Goal: Navigation & Orientation: Find specific page/section

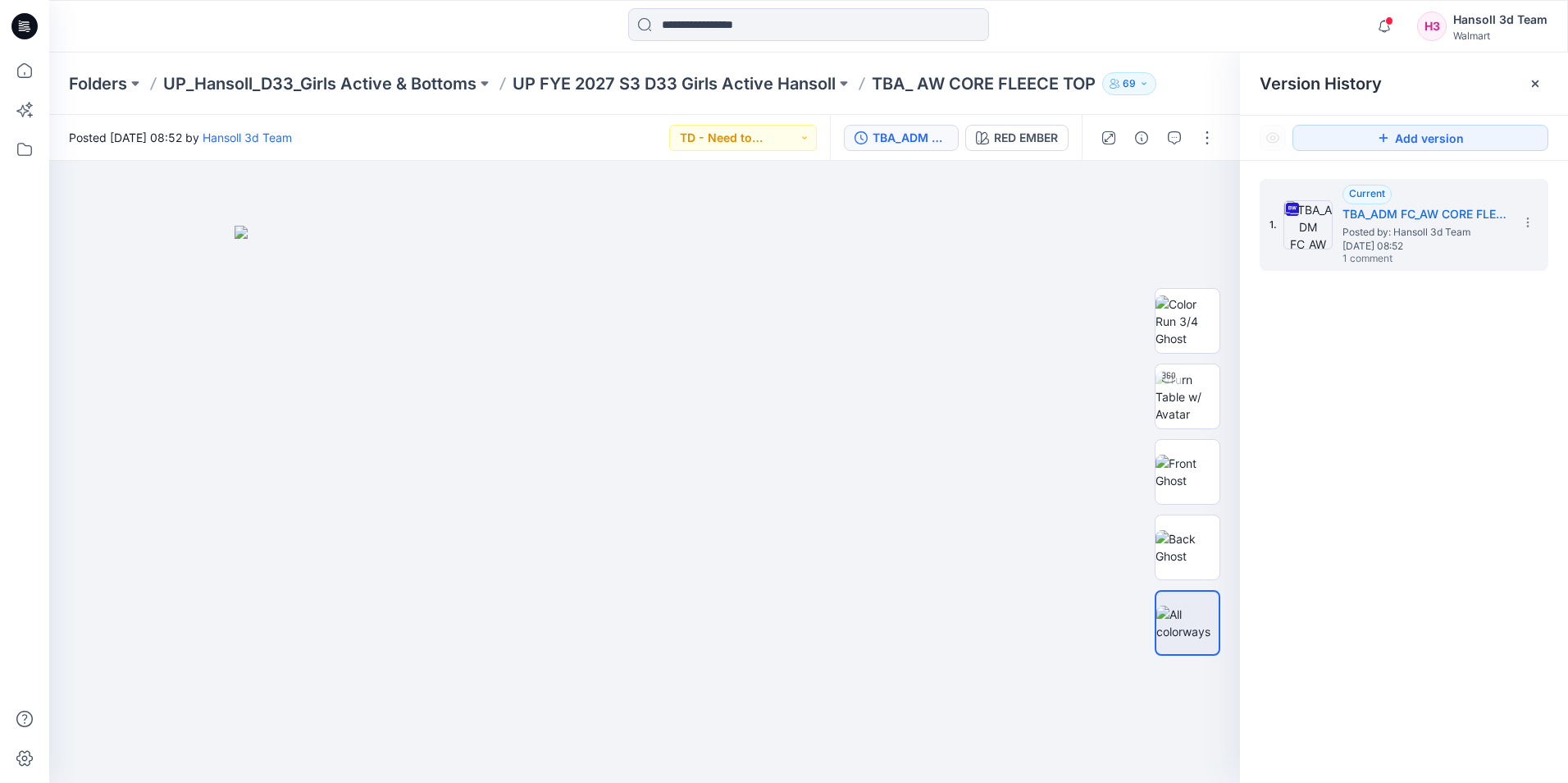
click at [13, 22] on icon at bounding box center [25, 27] width 27 height 27
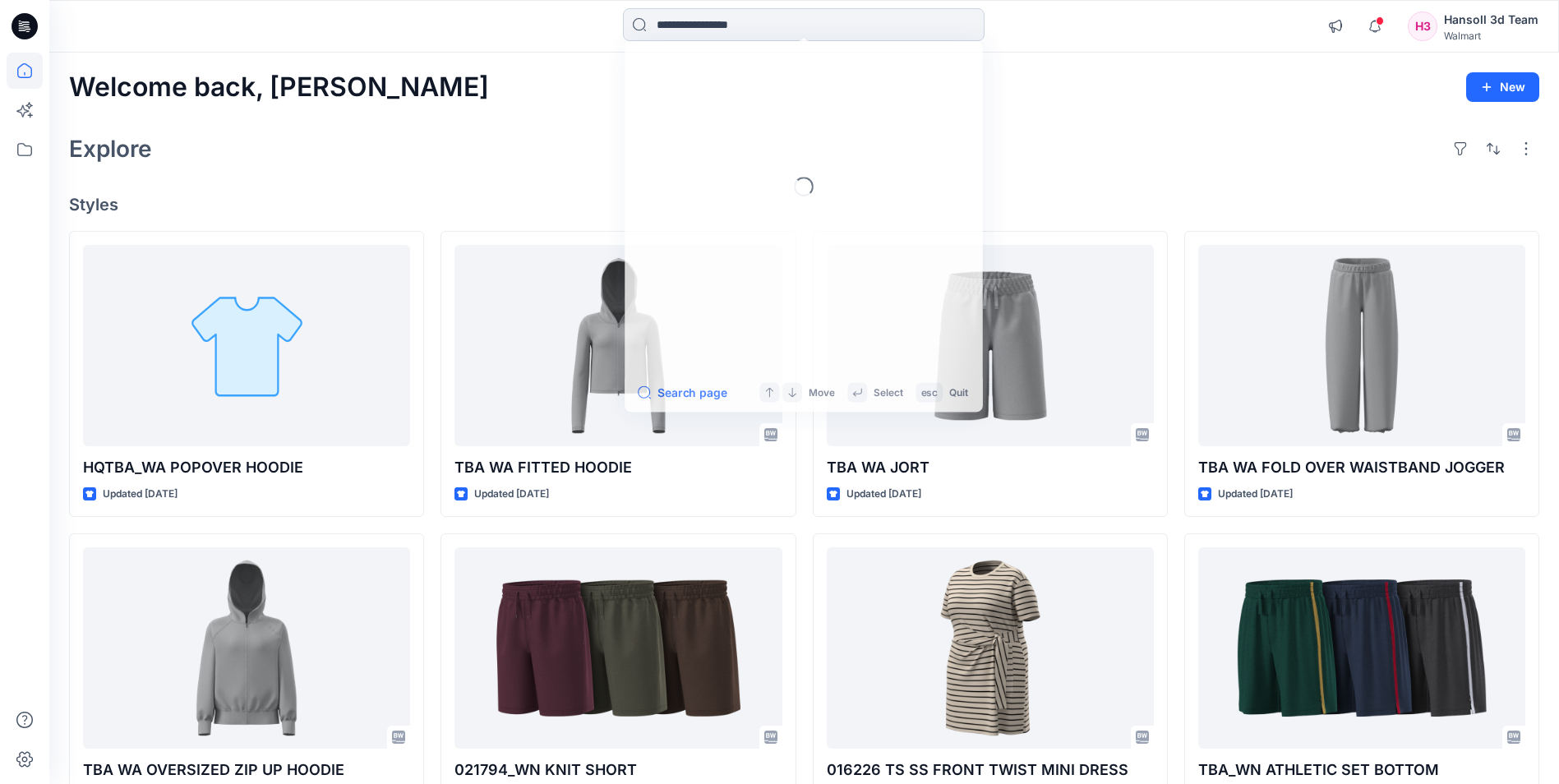
click at [734, 23] on input at bounding box center [803, 25] width 361 height 33
type input "*"
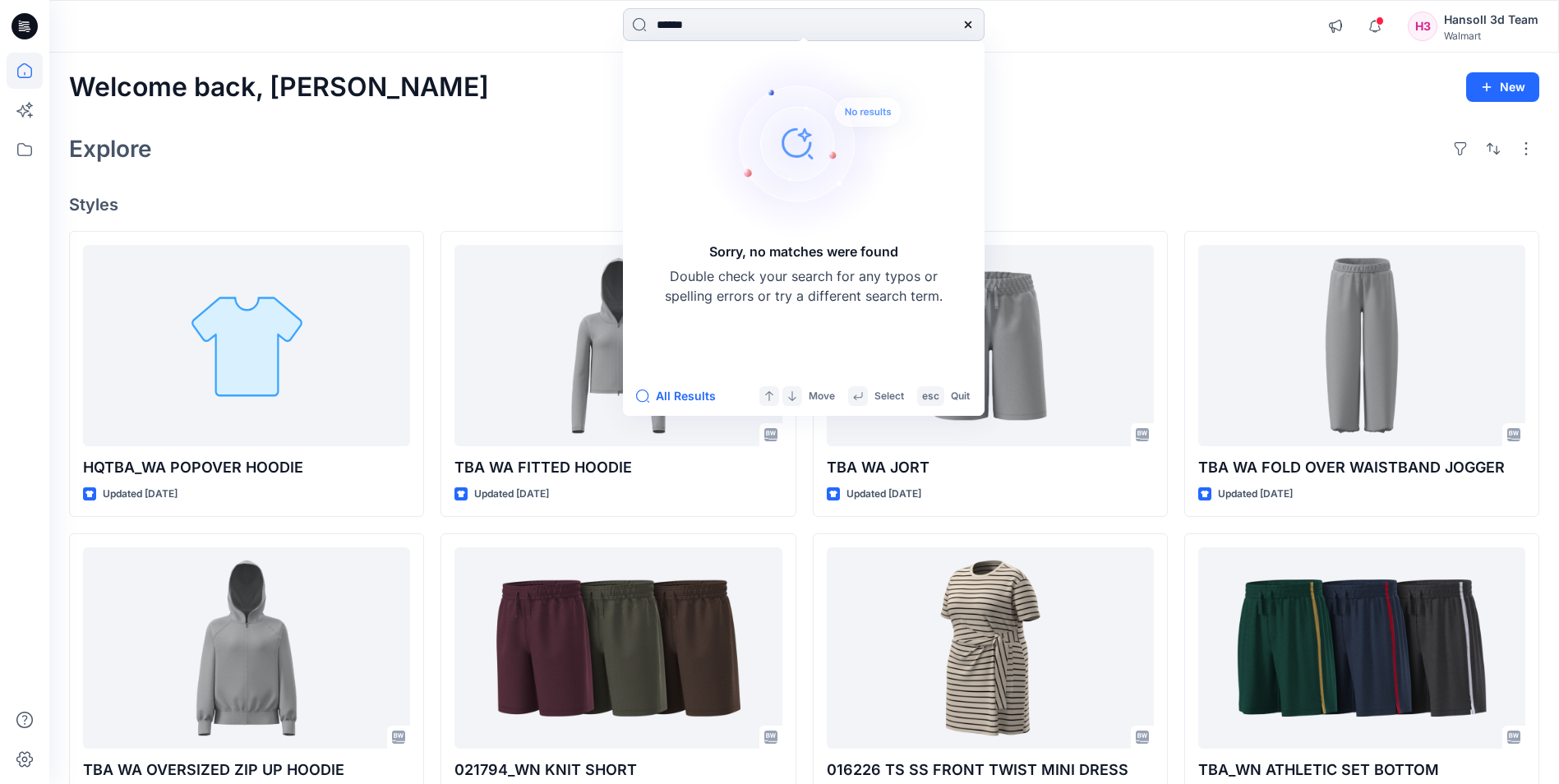
type input "*******"
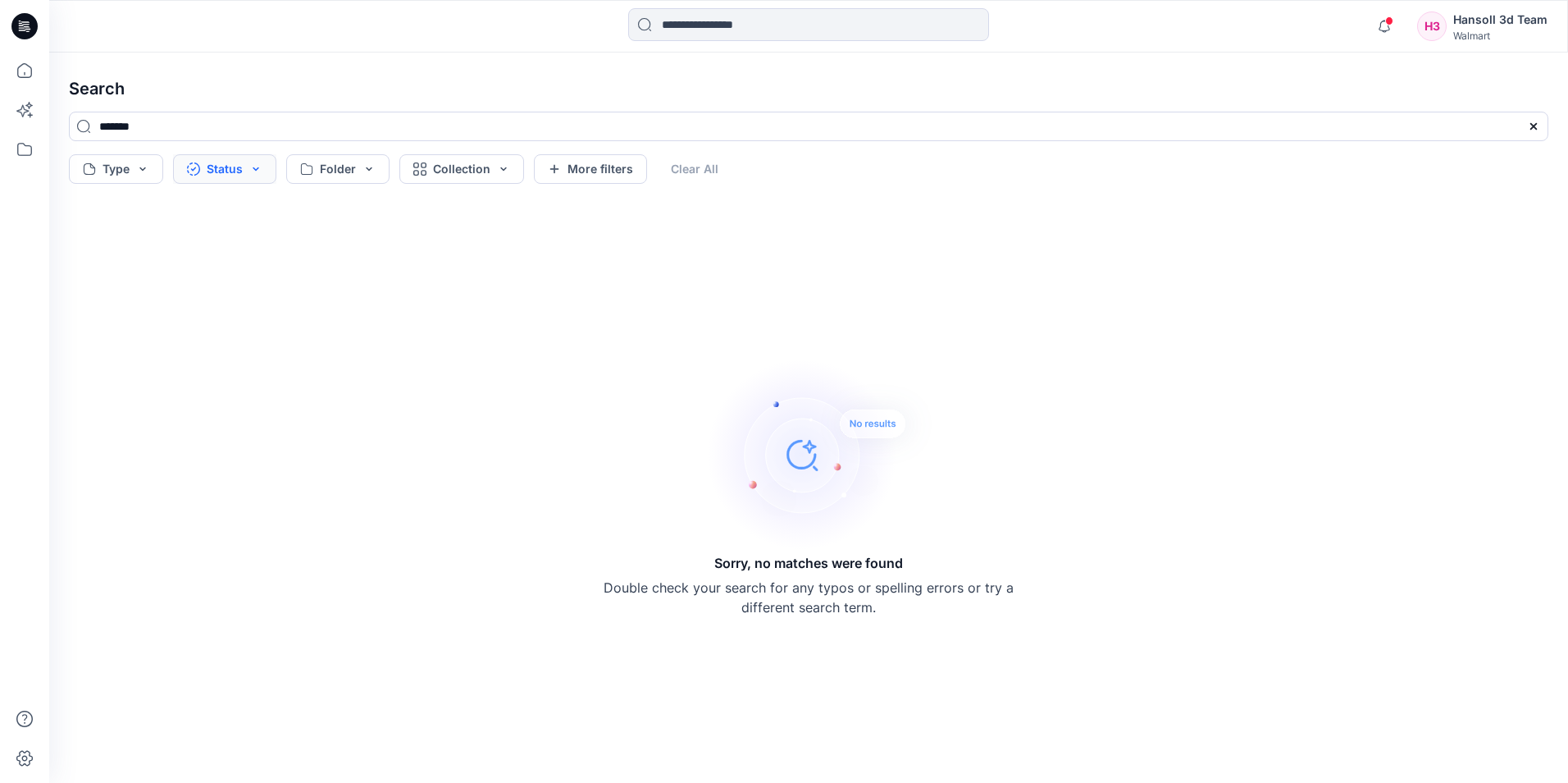
click at [218, 166] on button "Status" at bounding box center [224, 169] width 103 height 29
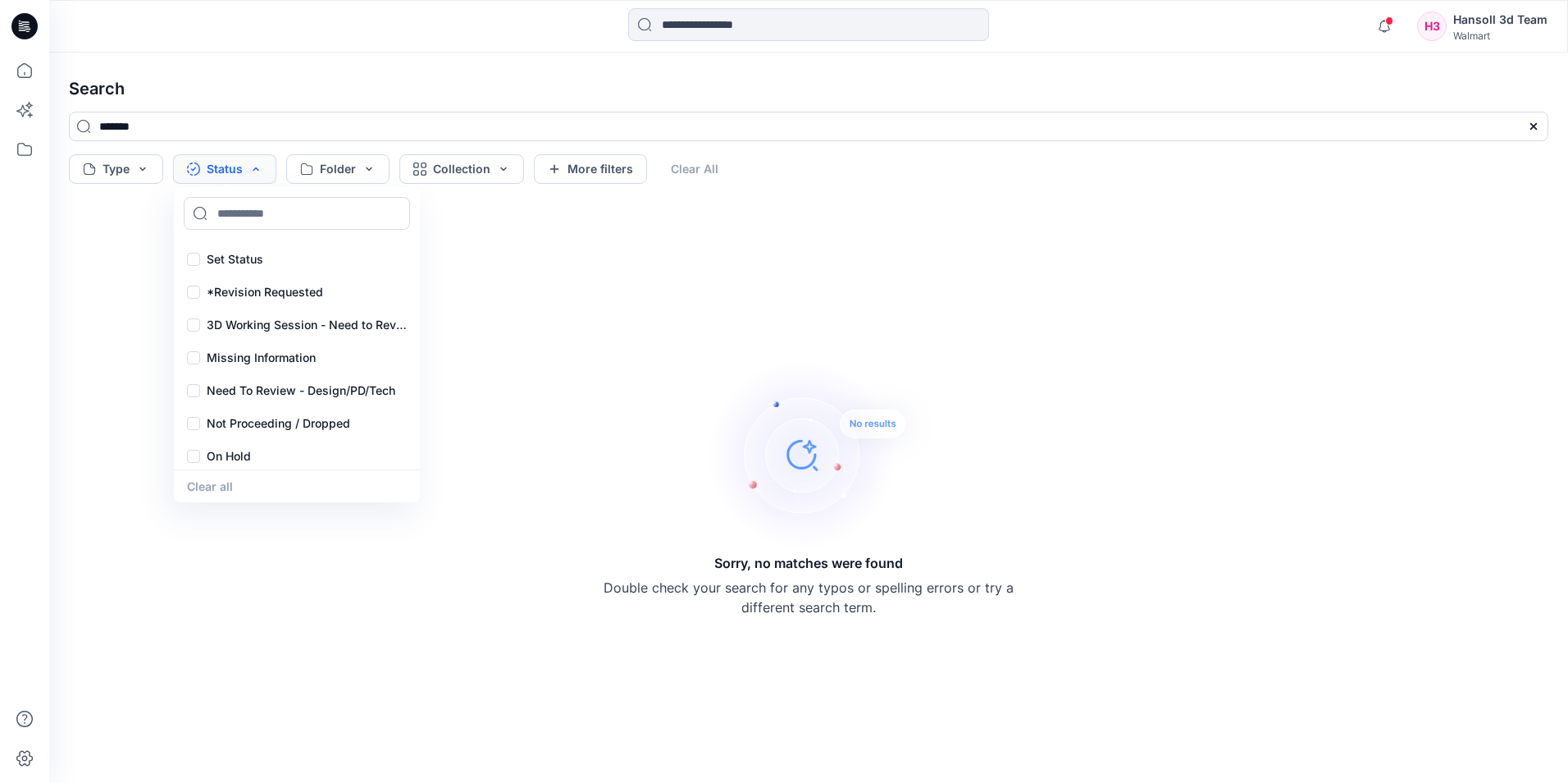
click at [218, 166] on button "Status" at bounding box center [224, 169] width 103 height 29
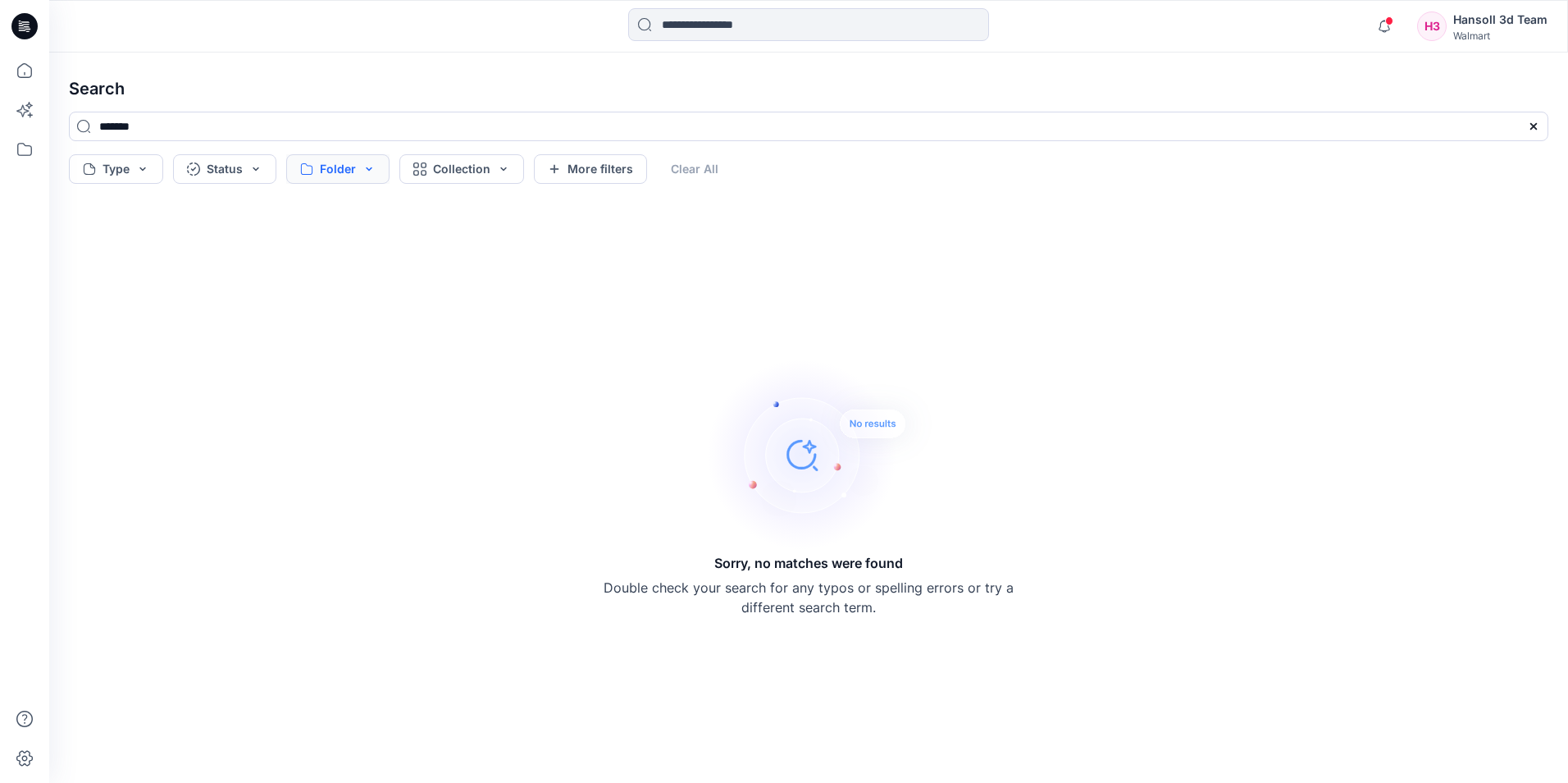
click at [352, 158] on button "Folder" at bounding box center [338, 169] width 103 height 29
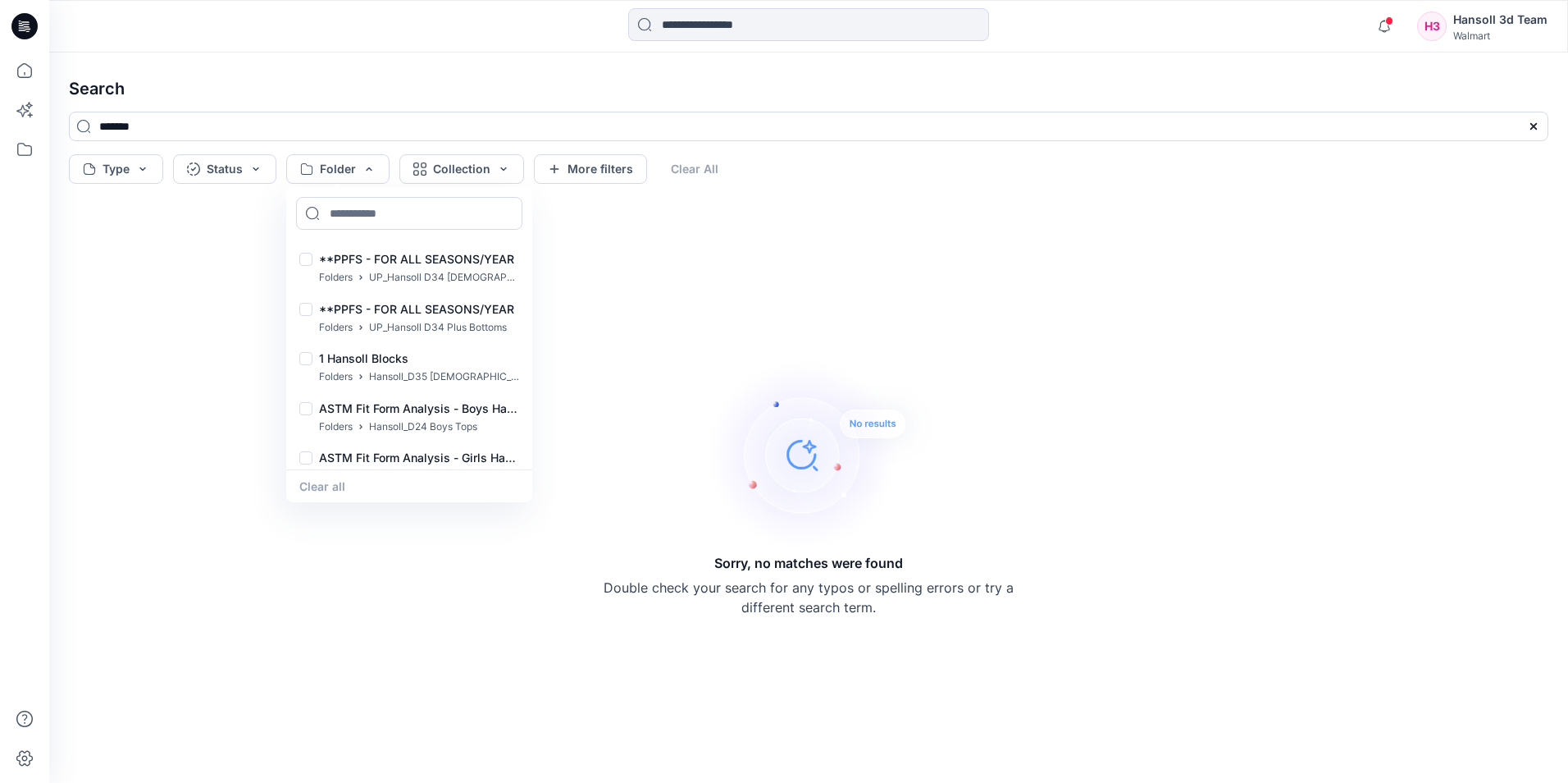
click at [305, 49] on div "Notifications [PERSON_NAME] [MEDICAL_DATA][PERSON_NAME] commented on HQ260290_A…" at bounding box center [808, 26] width 1519 height 52
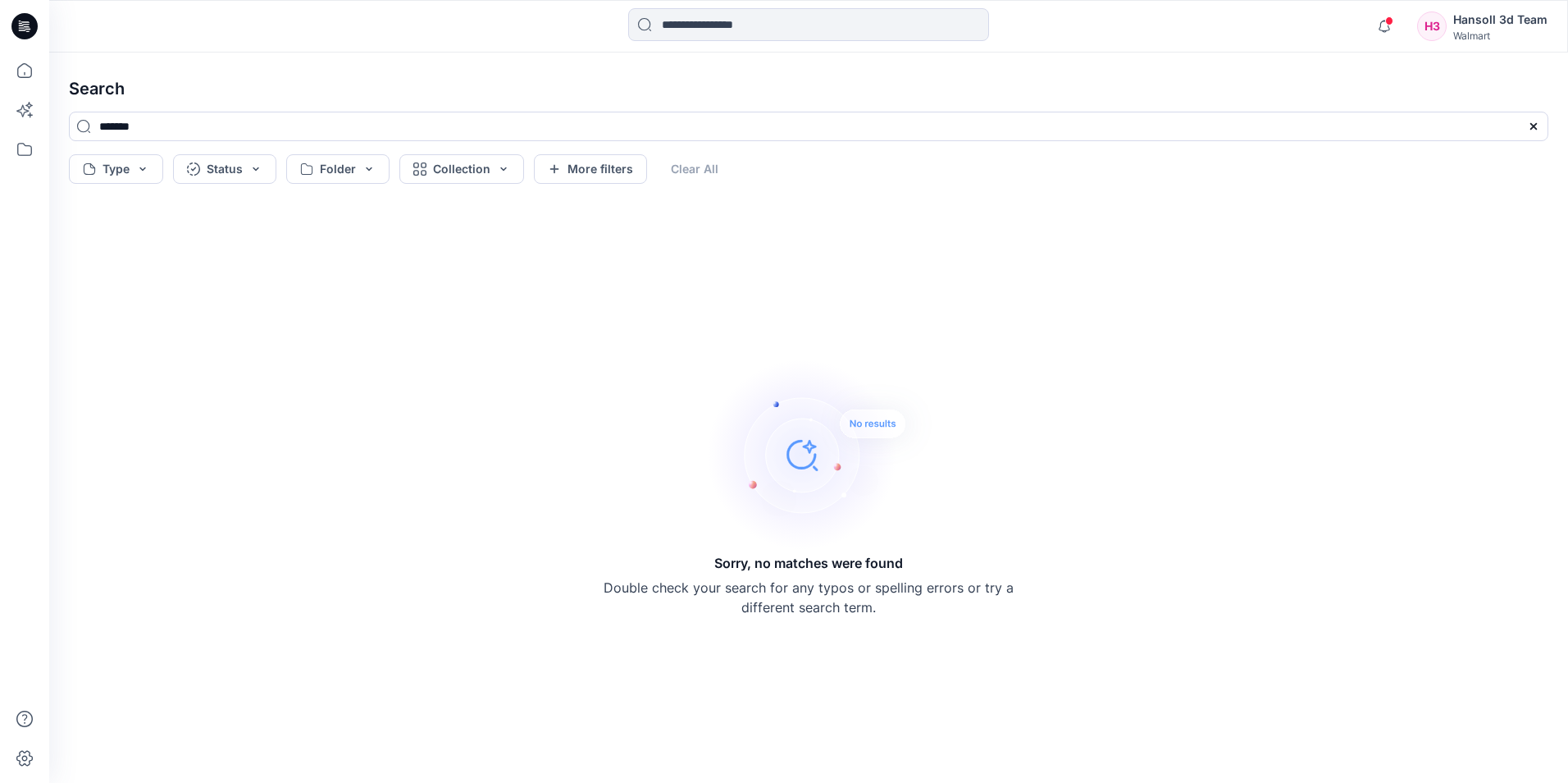
click at [9, 25] on div at bounding box center [24, 26] width 52 height 52
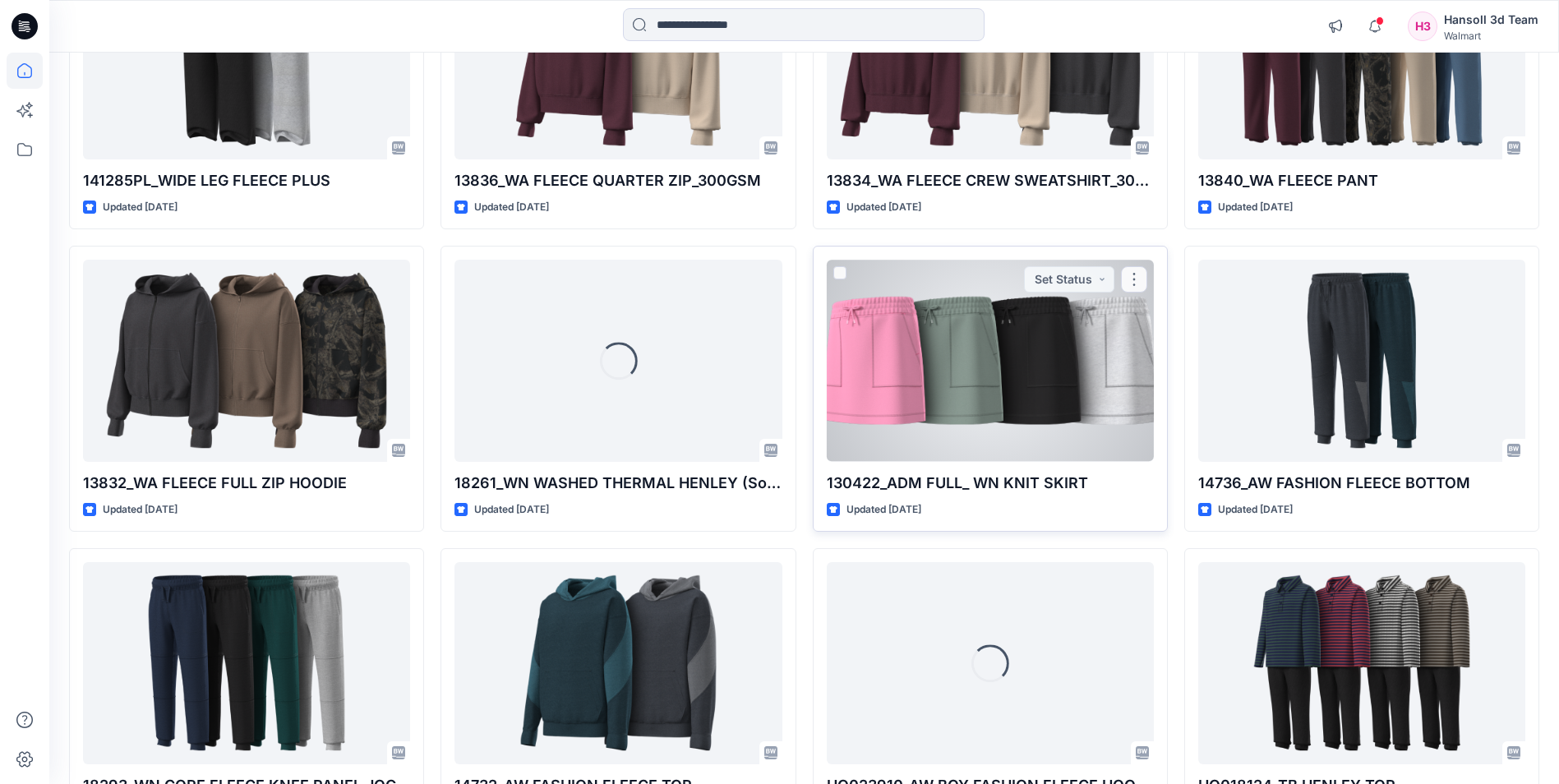
scroll to position [7257, 0]
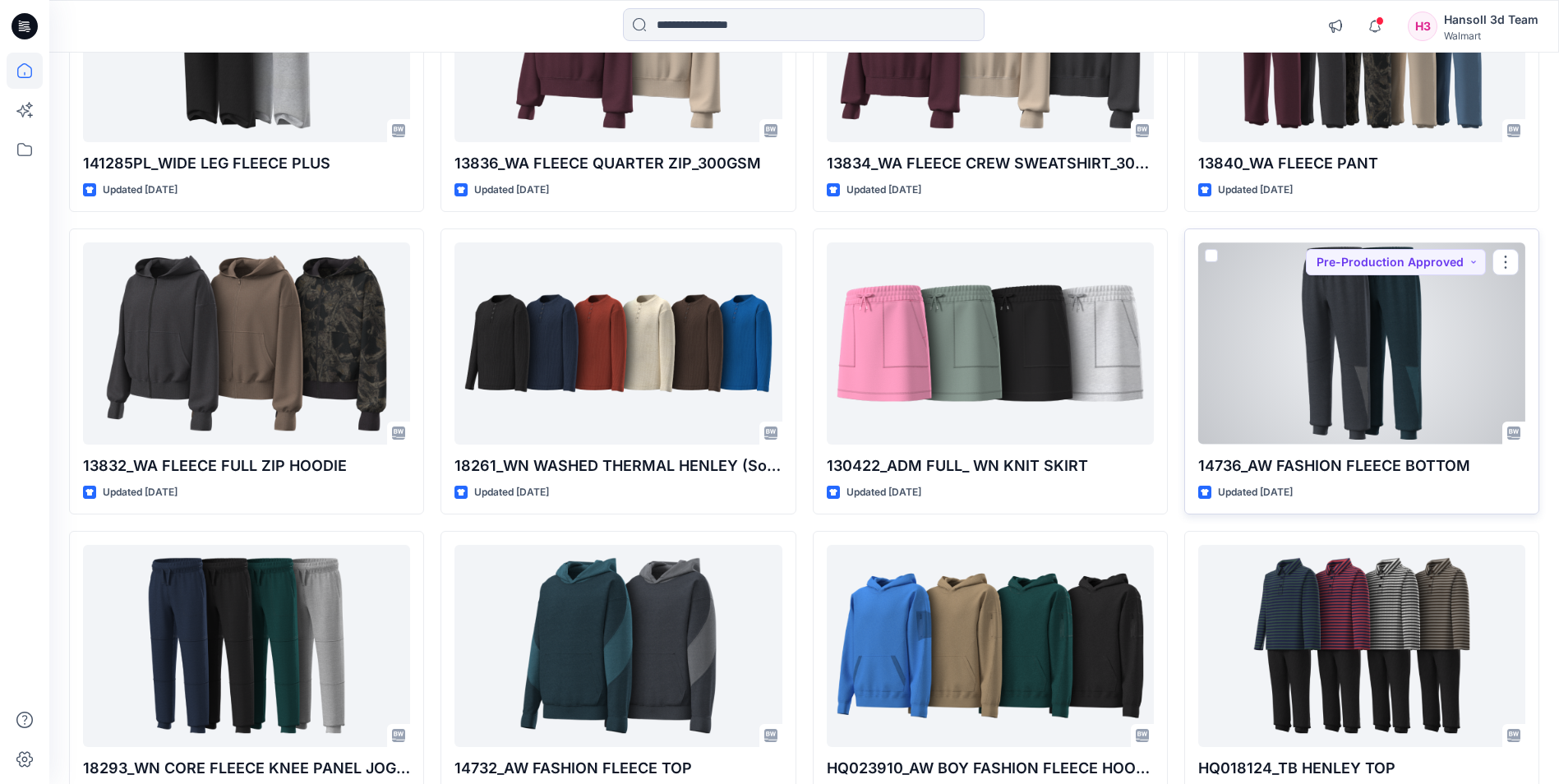
click at [1392, 363] on div at bounding box center [1361, 343] width 327 height 201
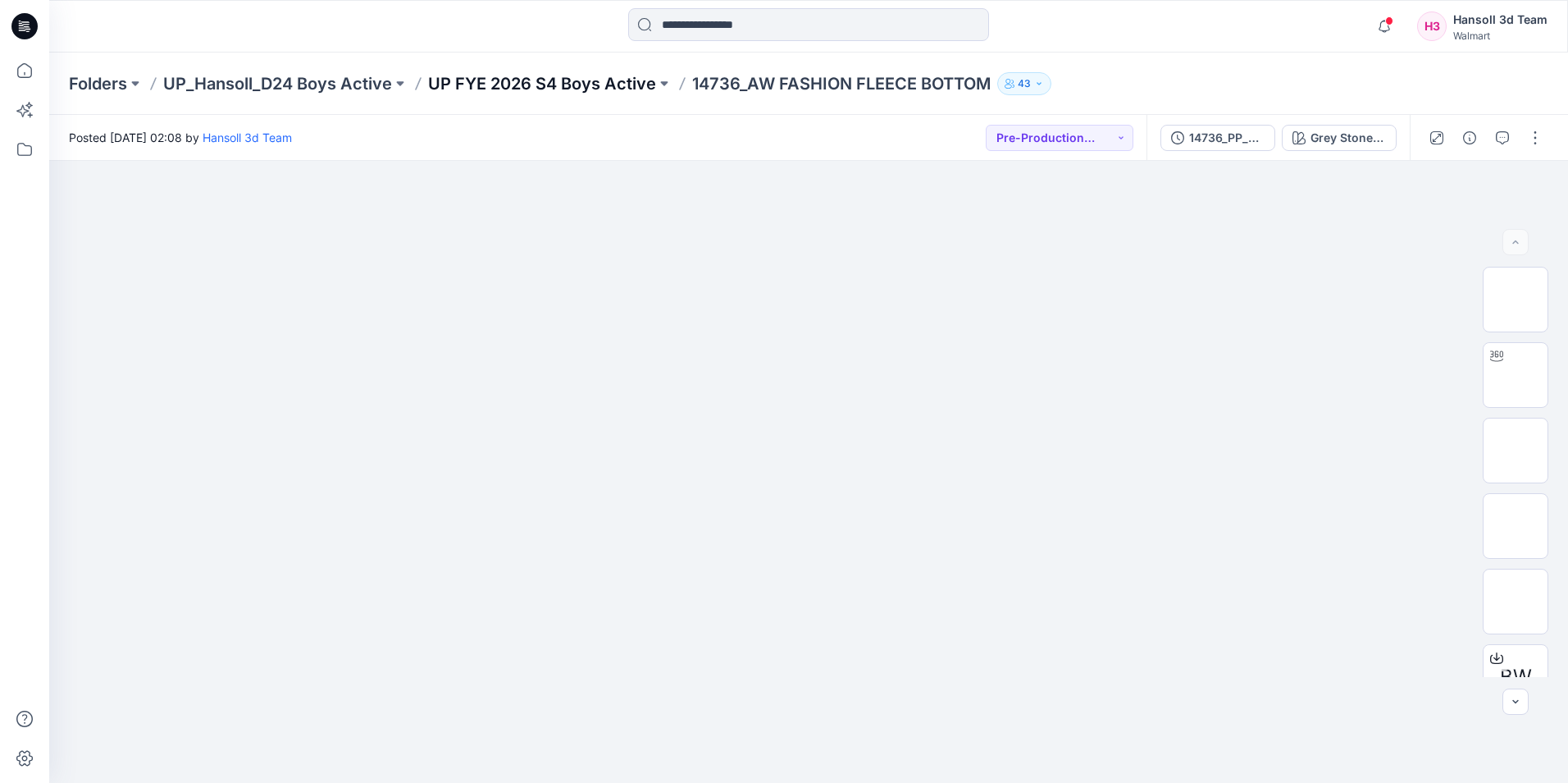
click at [578, 78] on p "UP FYE 2026 S4 Boys Active" at bounding box center [542, 84] width 228 height 23
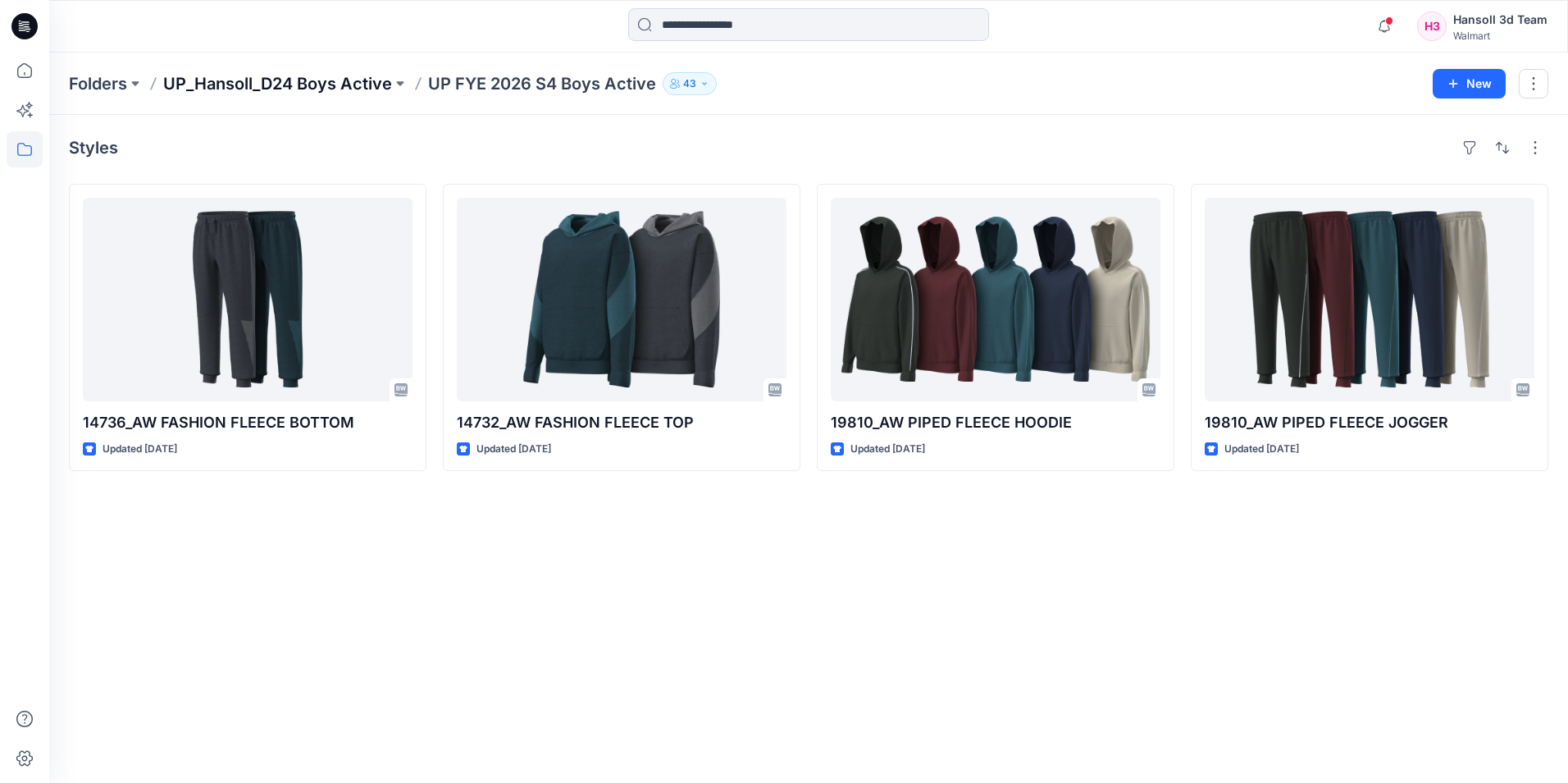
click at [313, 76] on p "UP_Hansoll_D24 Boys Active" at bounding box center [277, 84] width 229 height 23
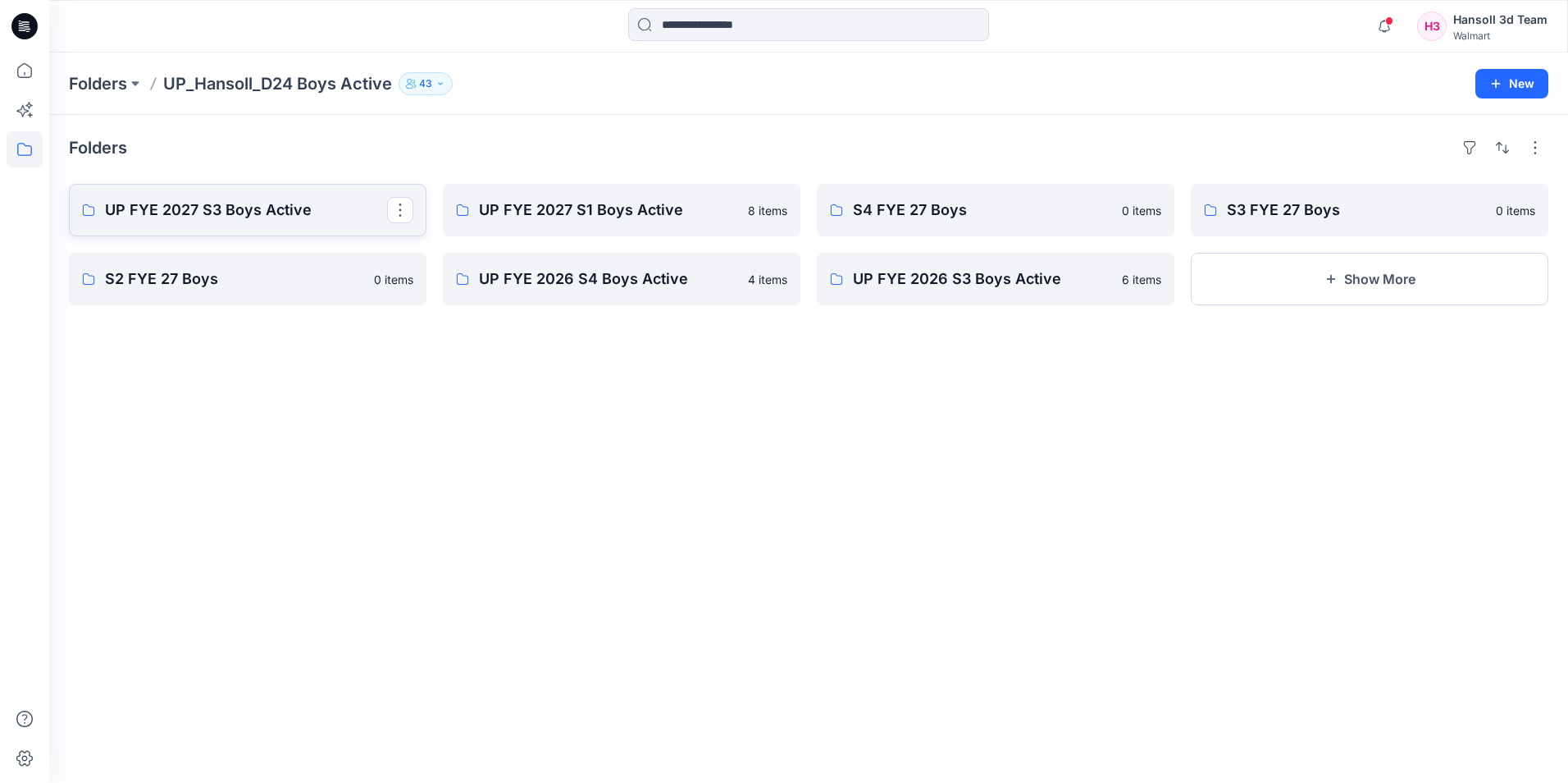
click at [285, 209] on p "UP FYE 2027 S3 Boys Active" at bounding box center [246, 210] width 282 height 23
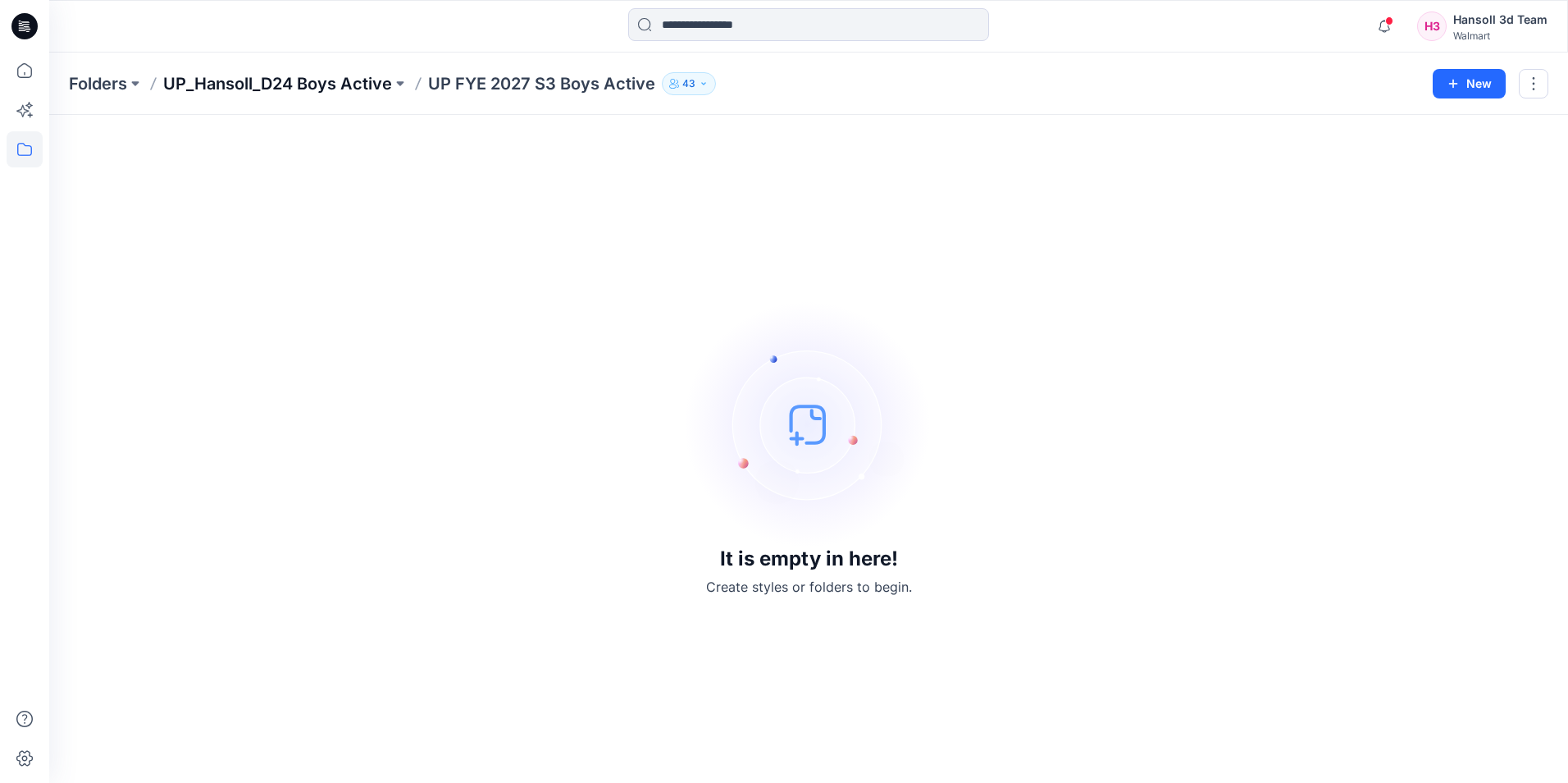
click at [389, 78] on p "UP_Hansoll_D24 Boys Active" at bounding box center [277, 84] width 229 height 23
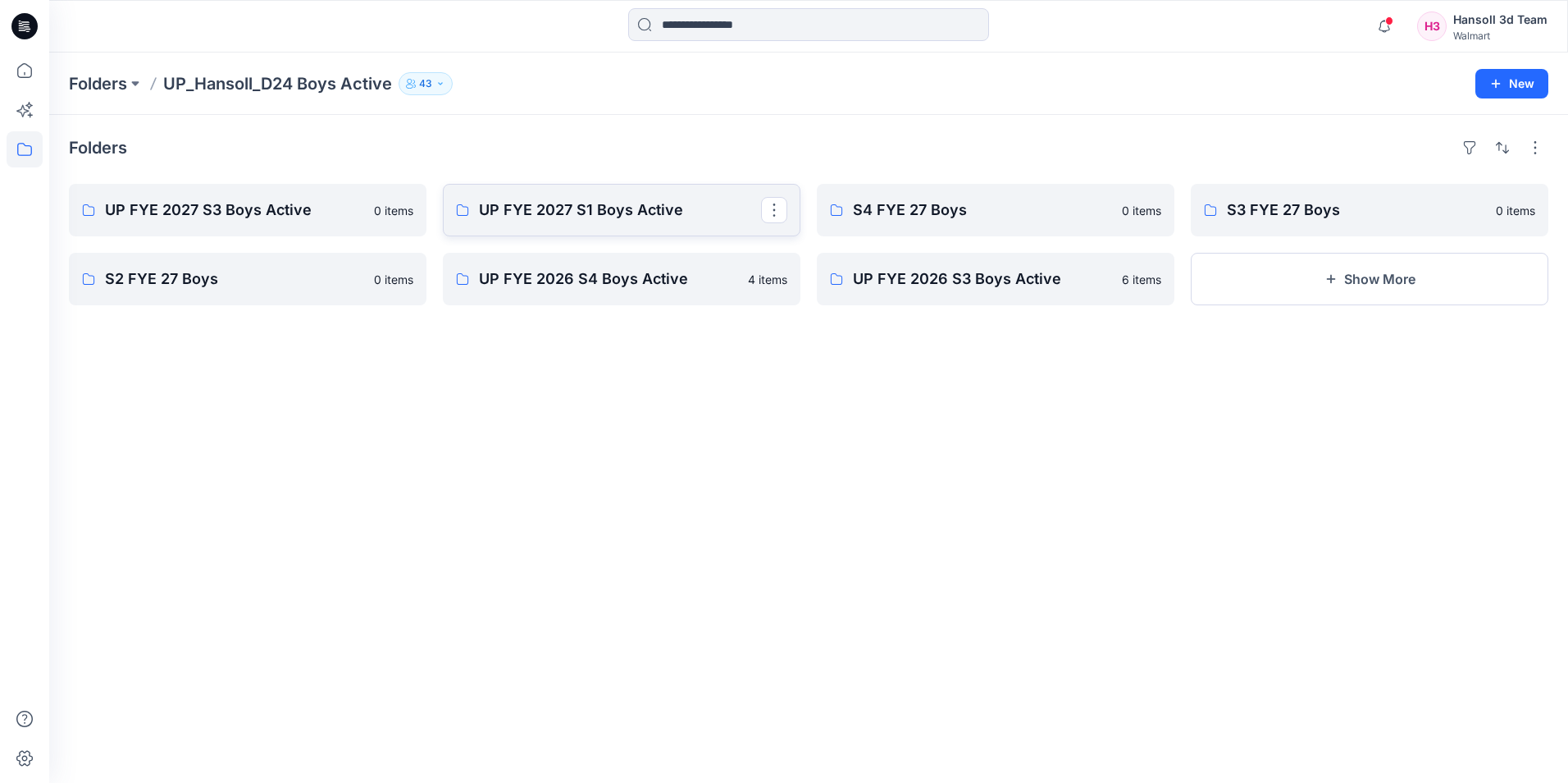
click at [627, 203] on p "UP FYE 2027 S1 Boys Active" at bounding box center [619, 210] width 282 height 23
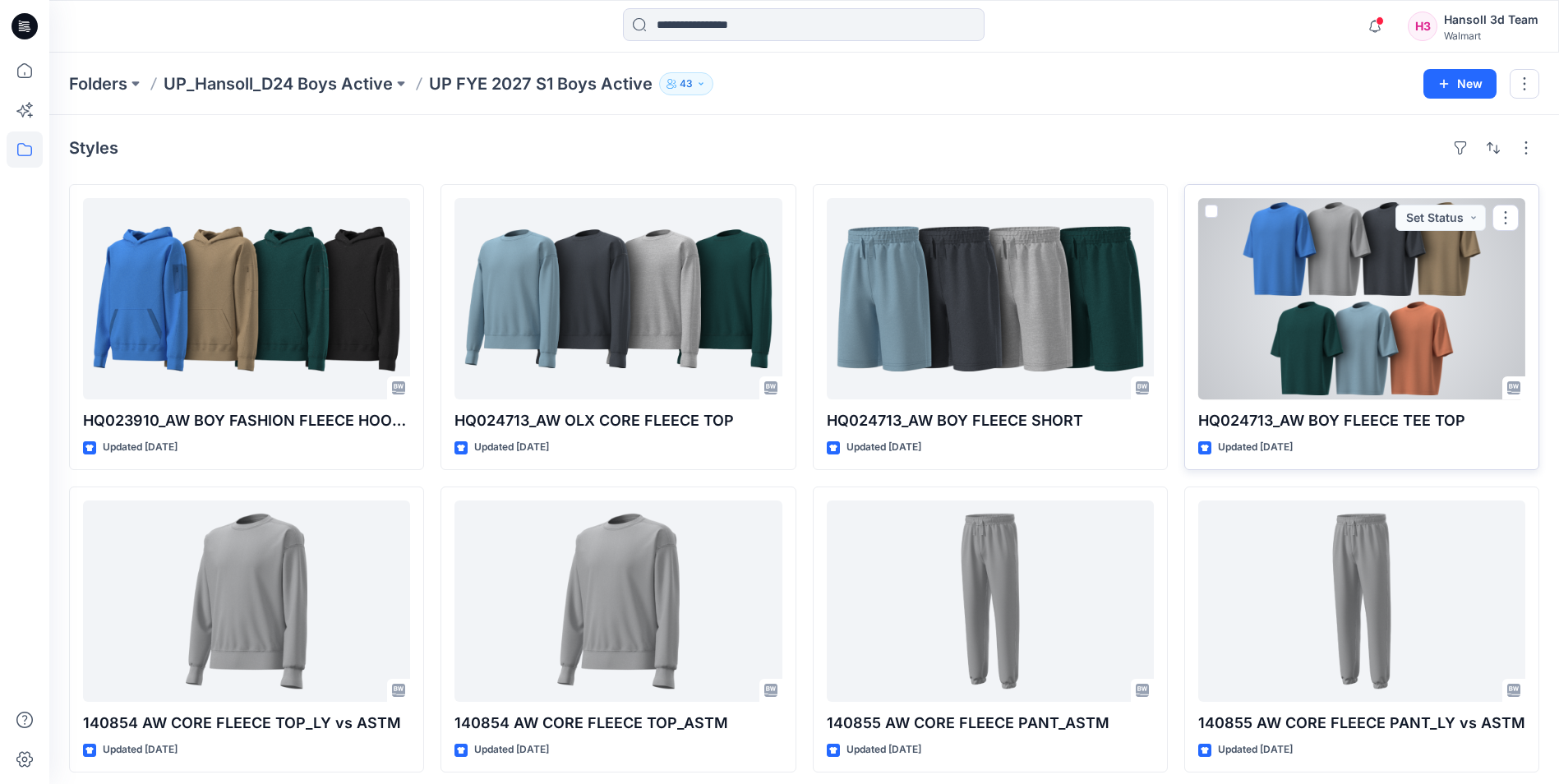
click at [1369, 312] on div at bounding box center [1361, 298] width 327 height 201
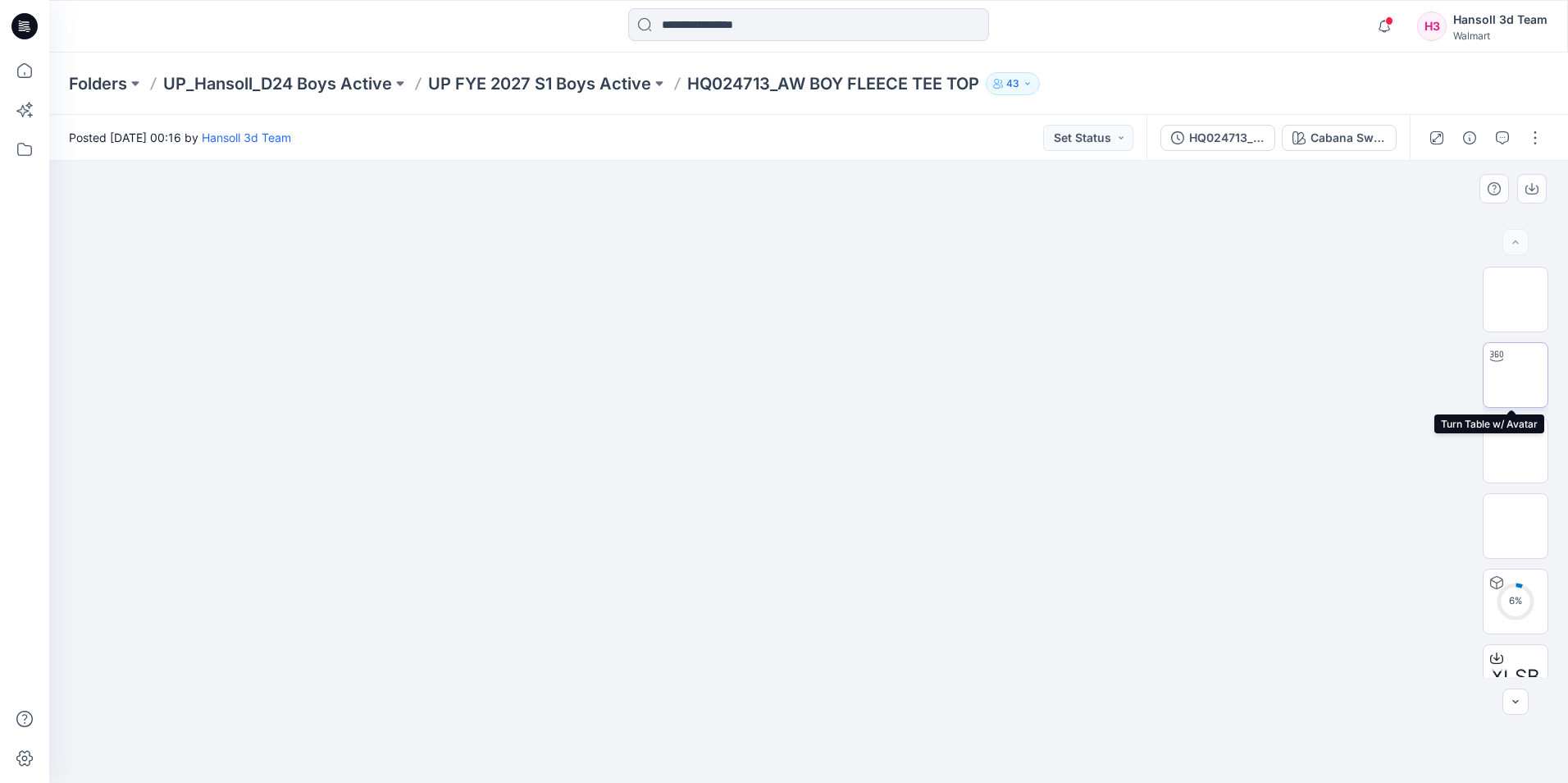
click at [1515, 375] on img at bounding box center [1515, 375] width 0 height 0
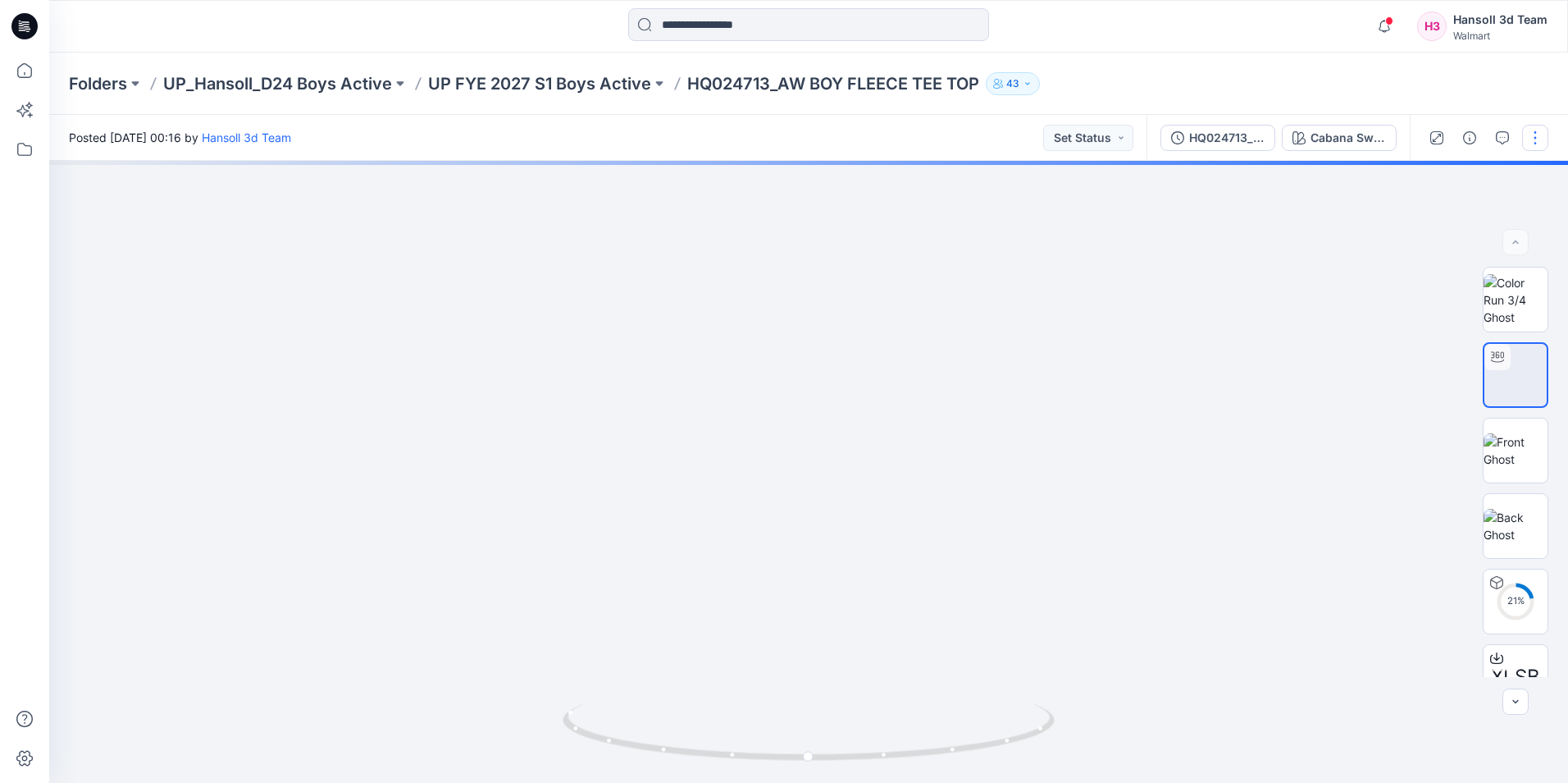
click at [1539, 144] on button "button" at bounding box center [1535, 138] width 27 height 27
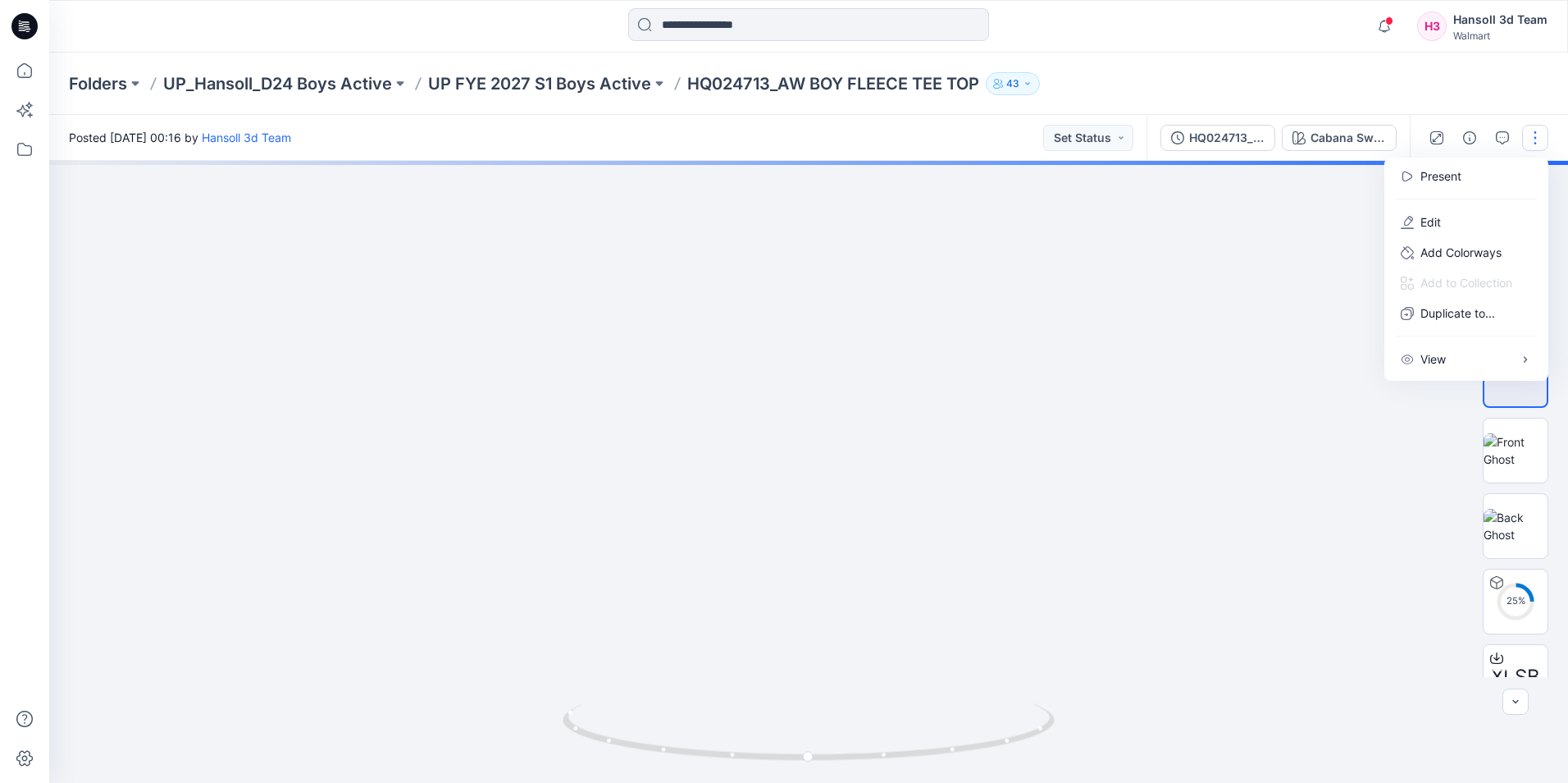
click at [1273, 270] on div at bounding box center [808, 471] width 1519 height 622
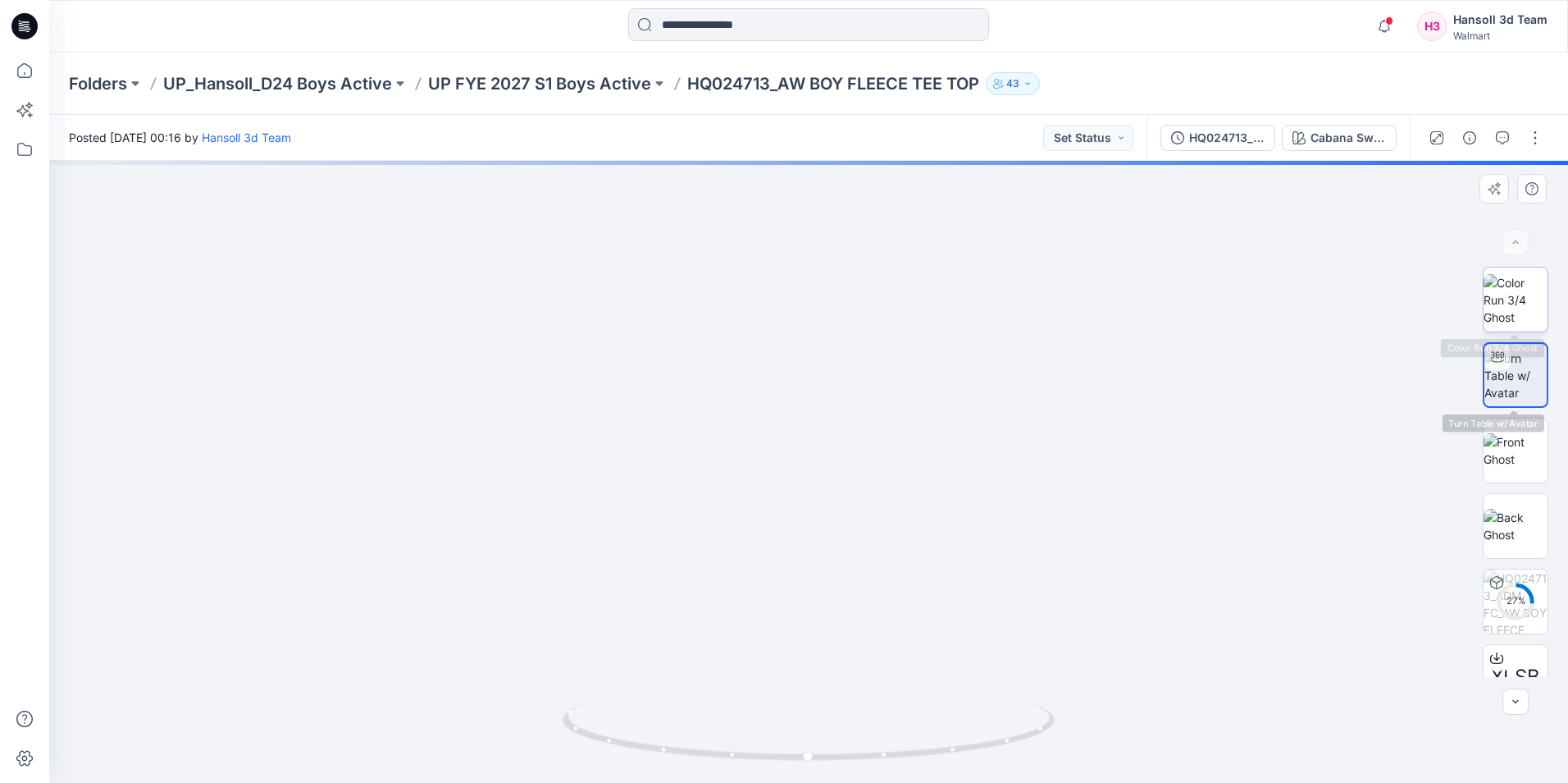
click at [1512, 295] on img at bounding box center [1515, 300] width 64 height 51
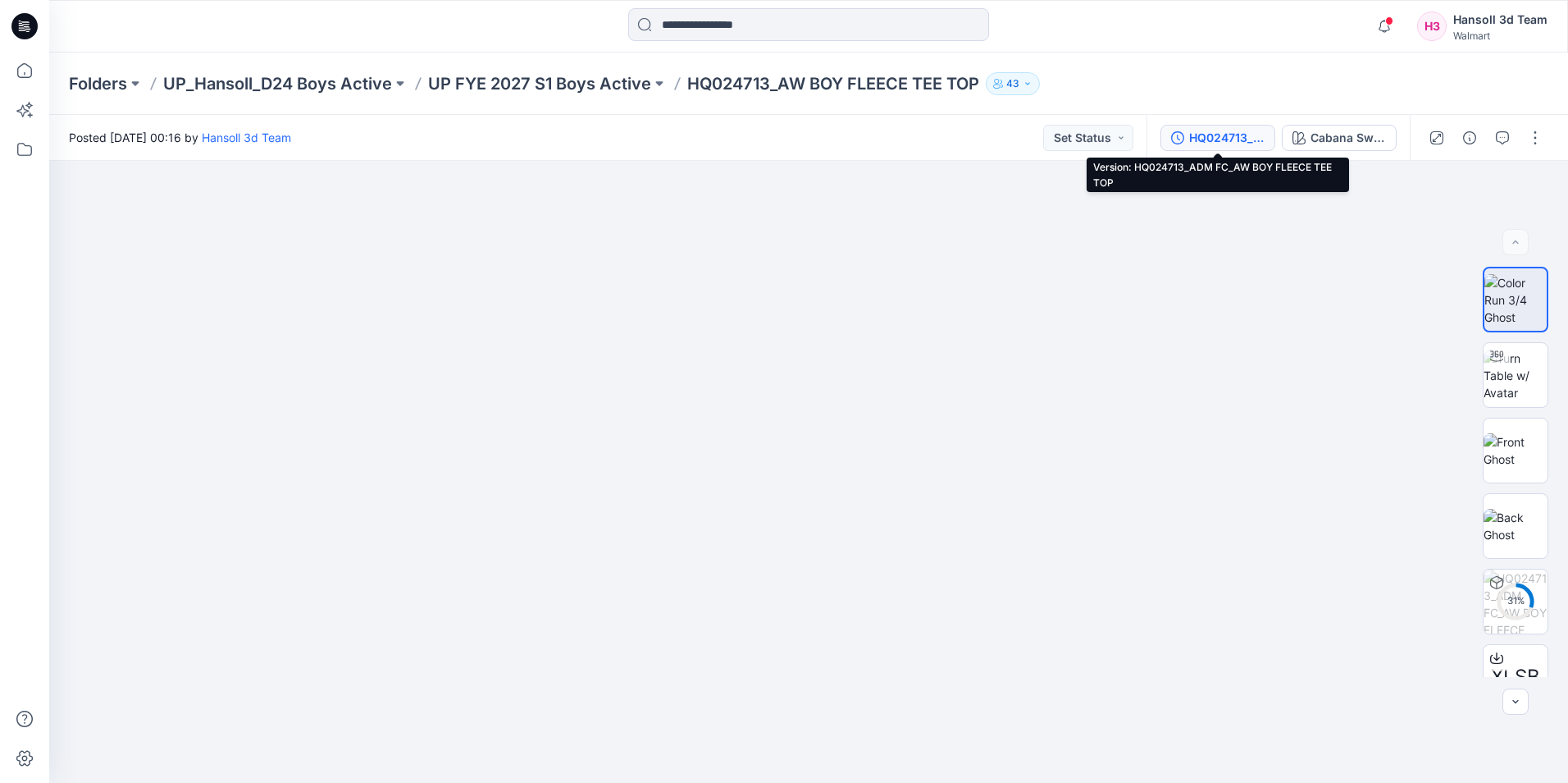
click at [1194, 127] on button "HQ024713_ADM FC_AW BOY FLEECE TEE TOP" at bounding box center [1217, 138] width 115 height 27
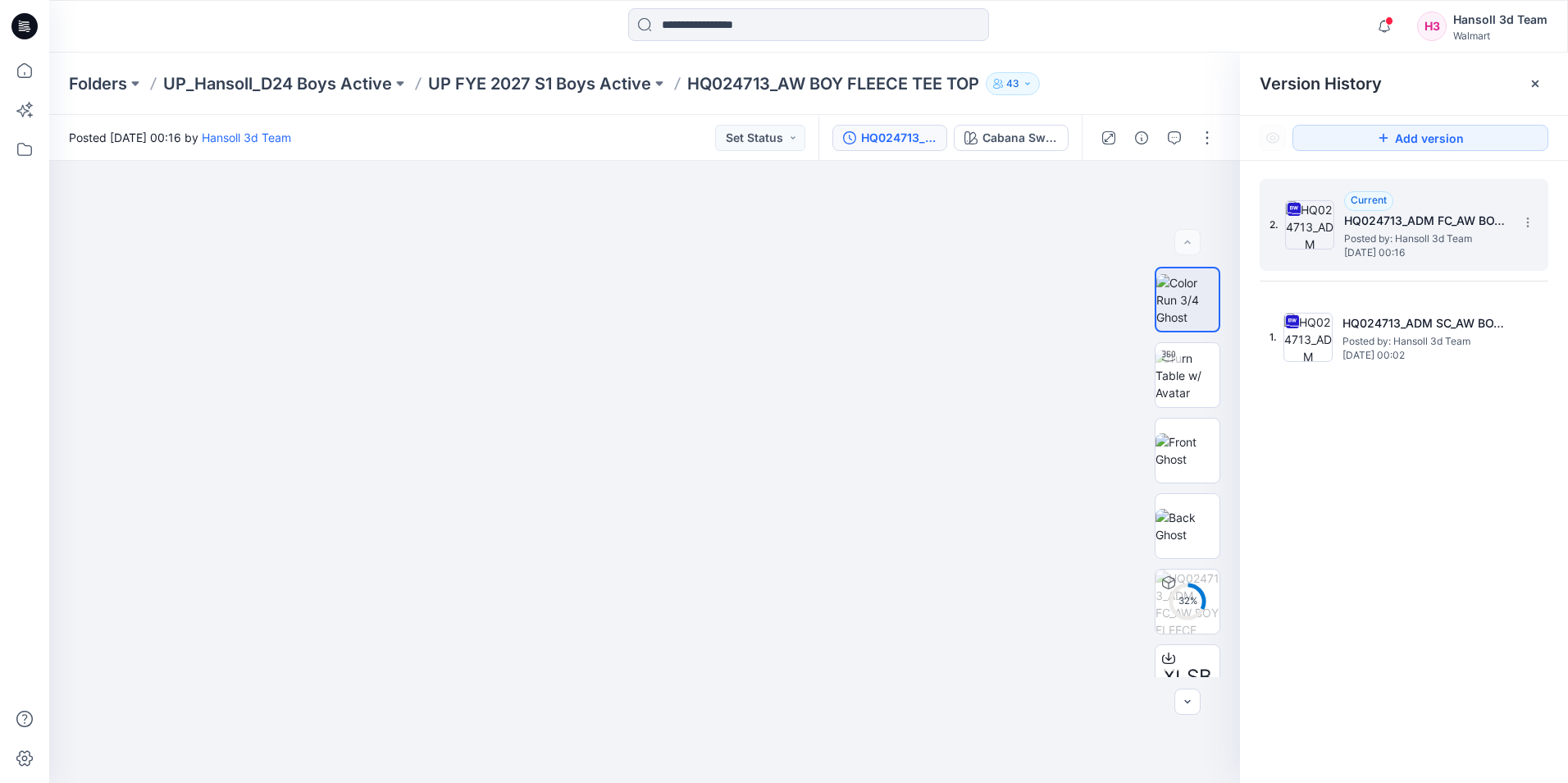
click at [1426, 224] on h5 "HQ024713_ADM FC_AW BOY FLEECE TEE TOP" at bounding box center [1426, 220] width 164 height 20
click at [1527, 223] on icon at bounding box center [1526, 222] width 1 height 1
click at [1464, 250] on span "Download Source BW File" at bounding box center [1444, 254] width 137 height 20
click at [591, 85] on p "UP FYE 2027 S1 Boys Active" at bounding box center [539, 84] width 223 height 23
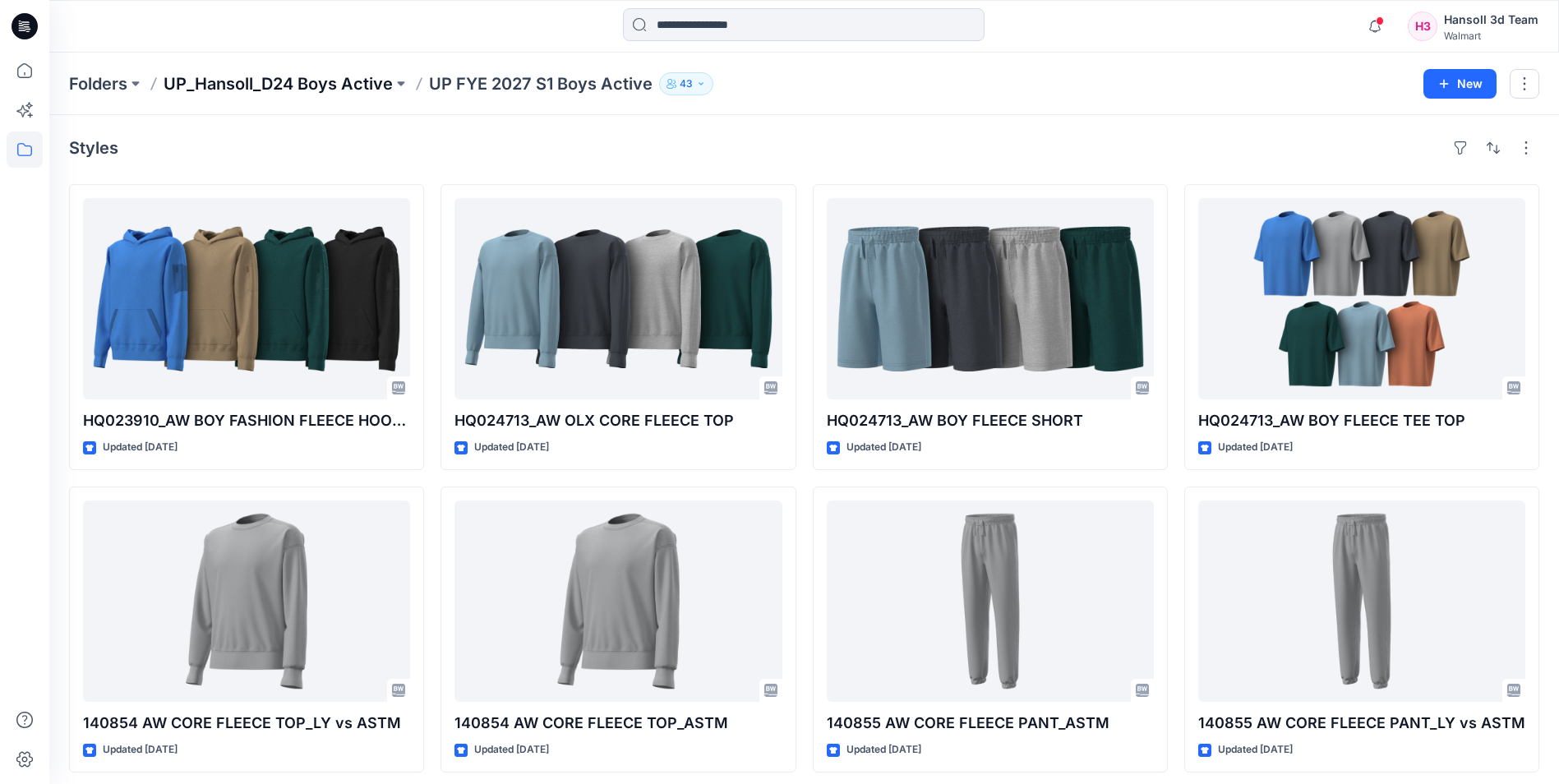
click at [337, 82] on p "UP_Hansoll_D24 Boys Active" at bounding box center [278, 84] width 229 height 23
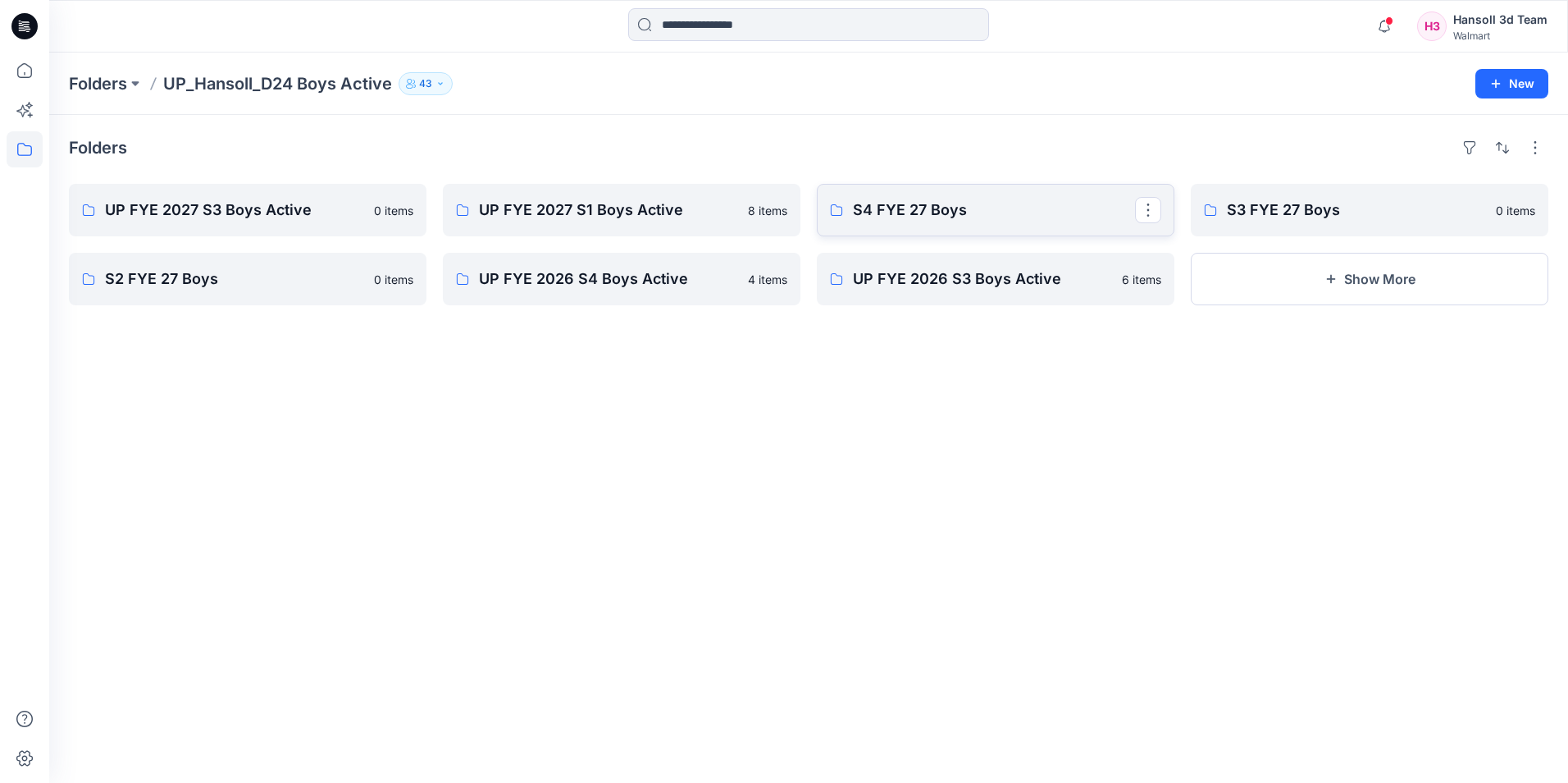
click at [934, 214] on p "S4 FYE 27 Boys" at bounding box center [993, 210] width 282 height 23
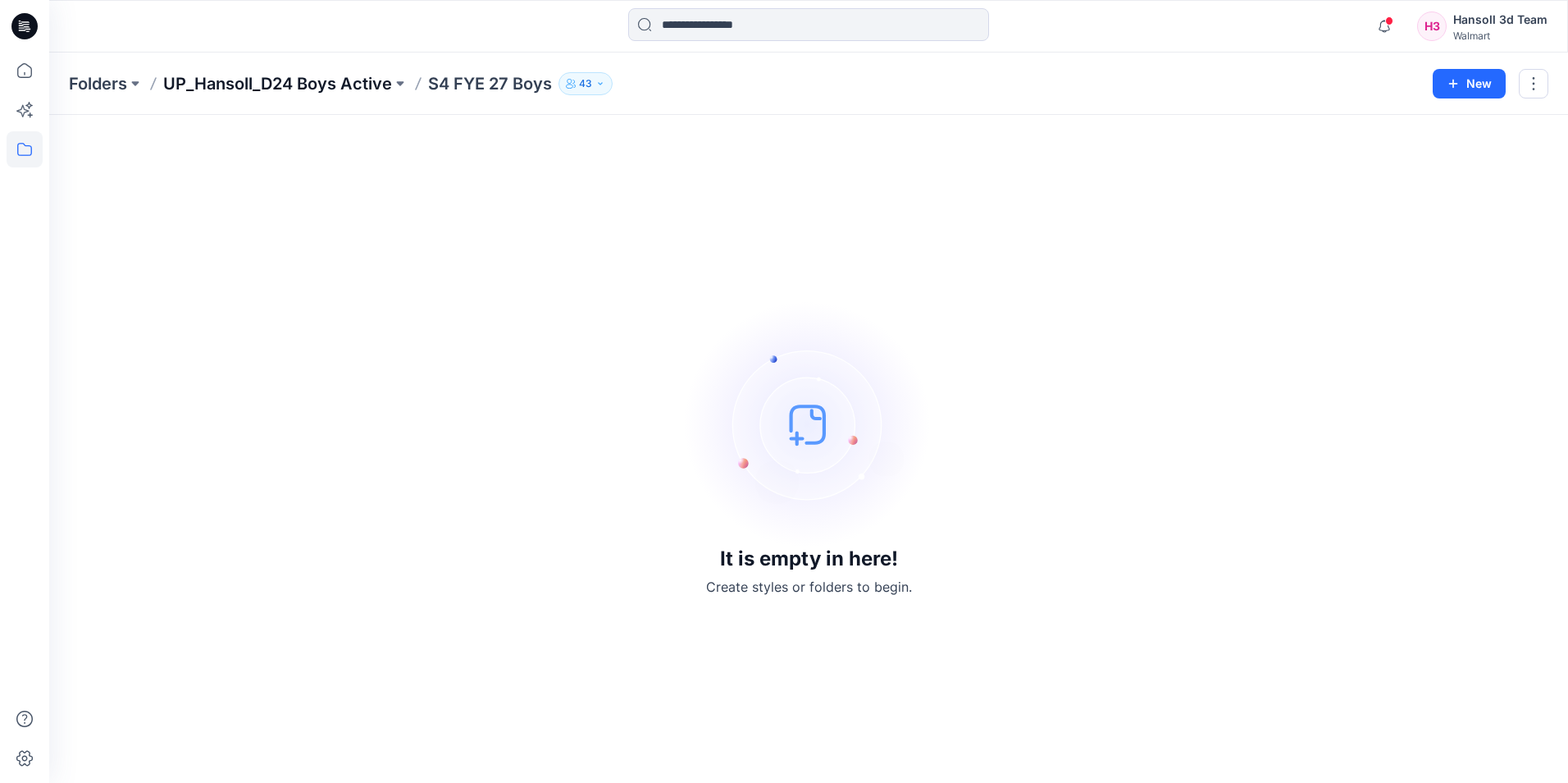
click at [347, 83] on p "UP_Hansoll_D24 Boys Active" at bounding box center [277, 84] width 229 height 23
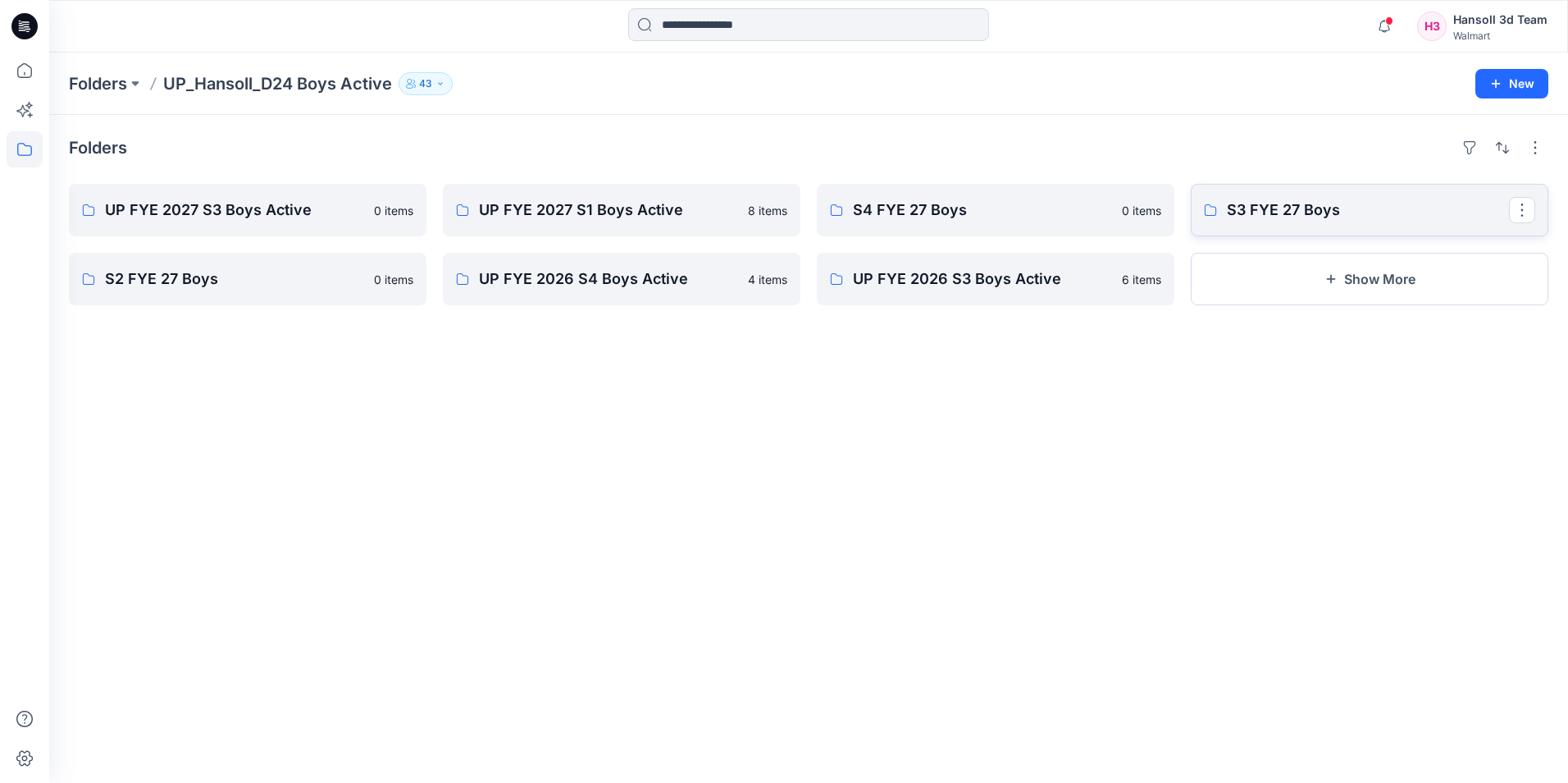
click at [1301, 203] on p "S3 FYE 27 Boys" at bounding box center [1367, 210] width 282 height 23
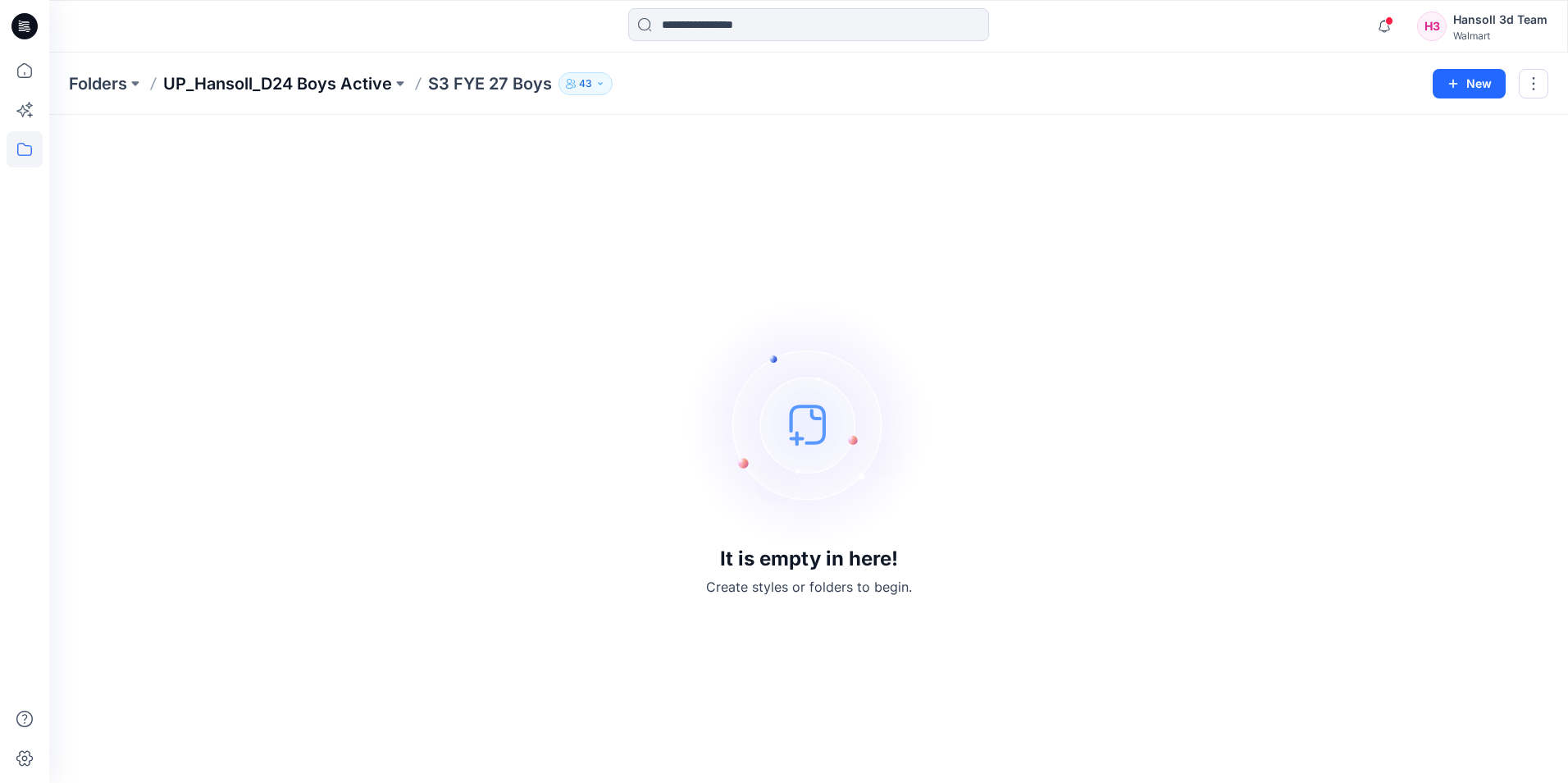
click at [281, 82] on p "UP_Hansoll_D24 Boys Active" at bounding box center [277, 84] width 229 height 23
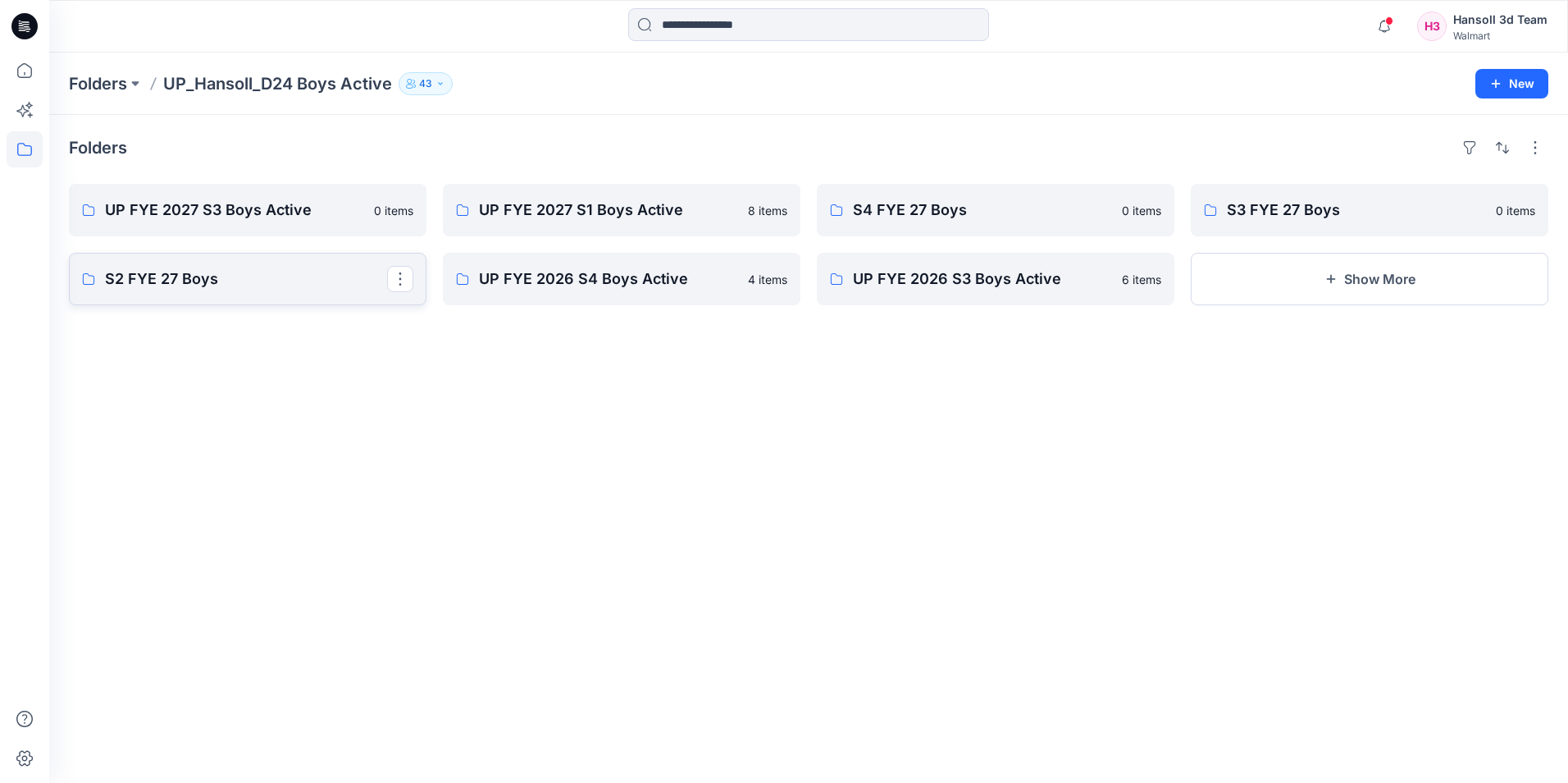
click at [310, 280] on p "S2 FYE 27 Boys" at bounding box center [246, 279] width 282 height 23
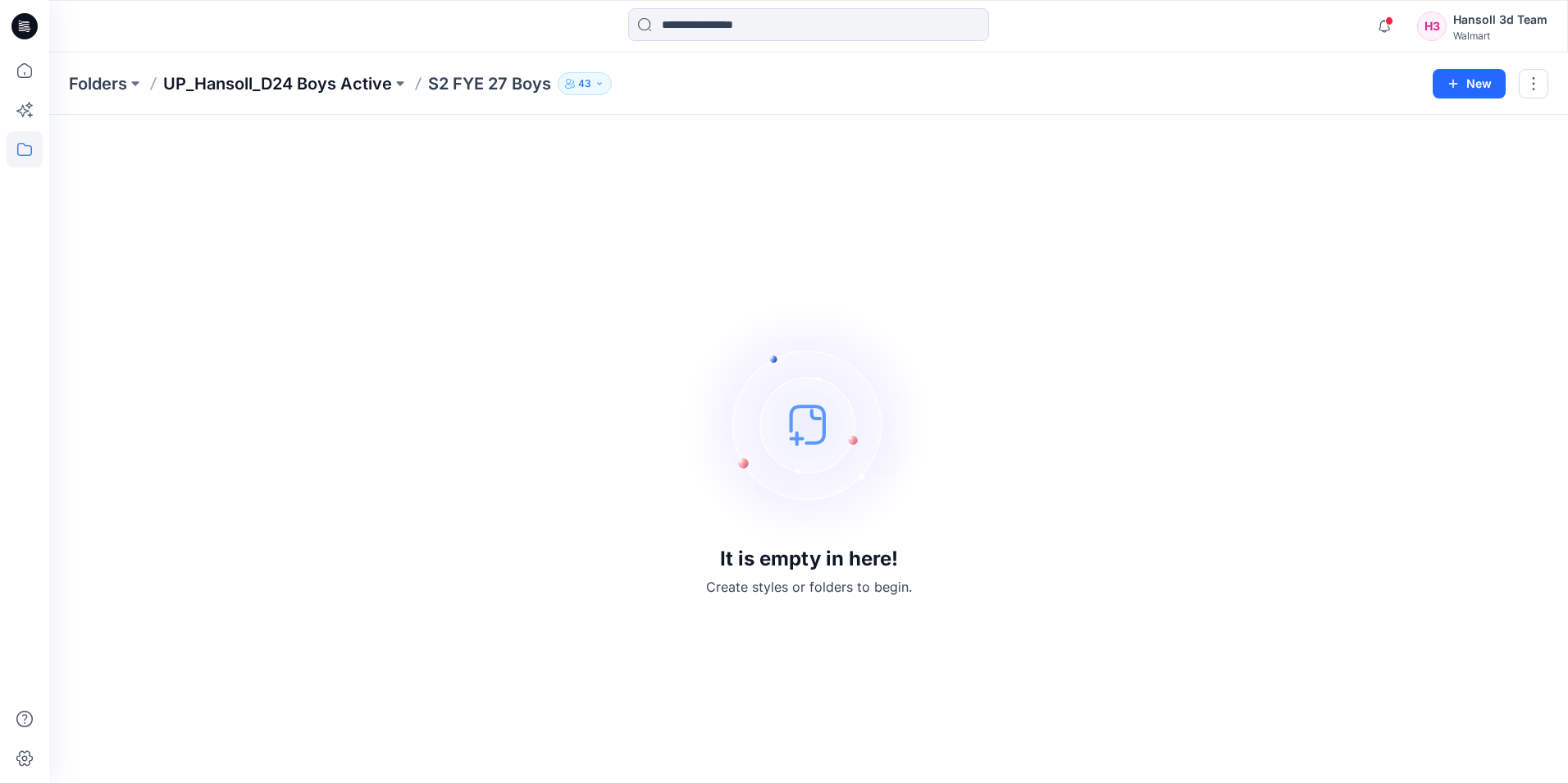
click at [311, 91] on p "UP_Hansoll_D24 Boys Active" at bounding box center [277, 84] width 229 height 23
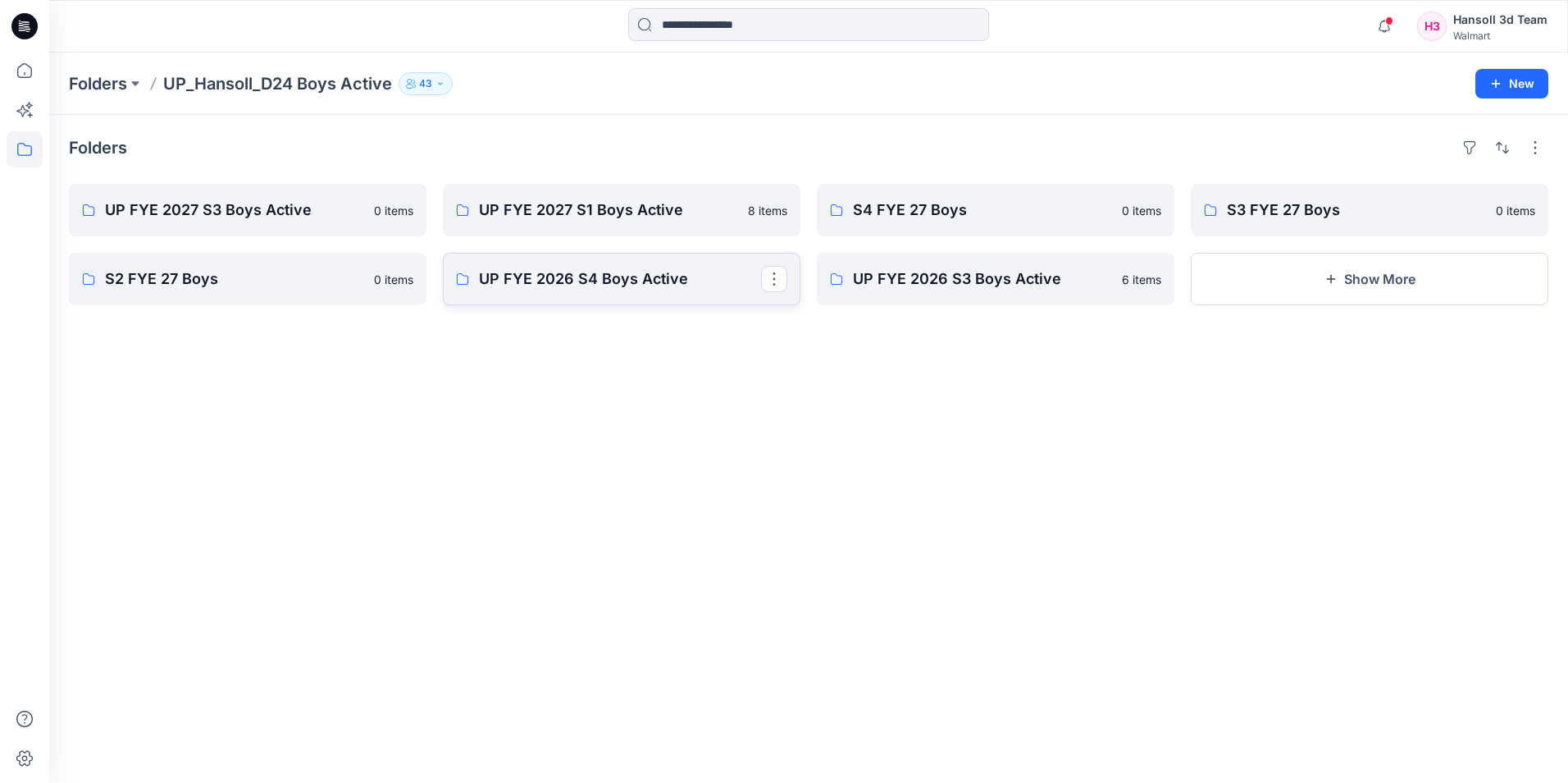
click at [618, 293] on link "UP FYE 2026 S4 Boys Active" at bounding box center [621, 278] width 358 height 52
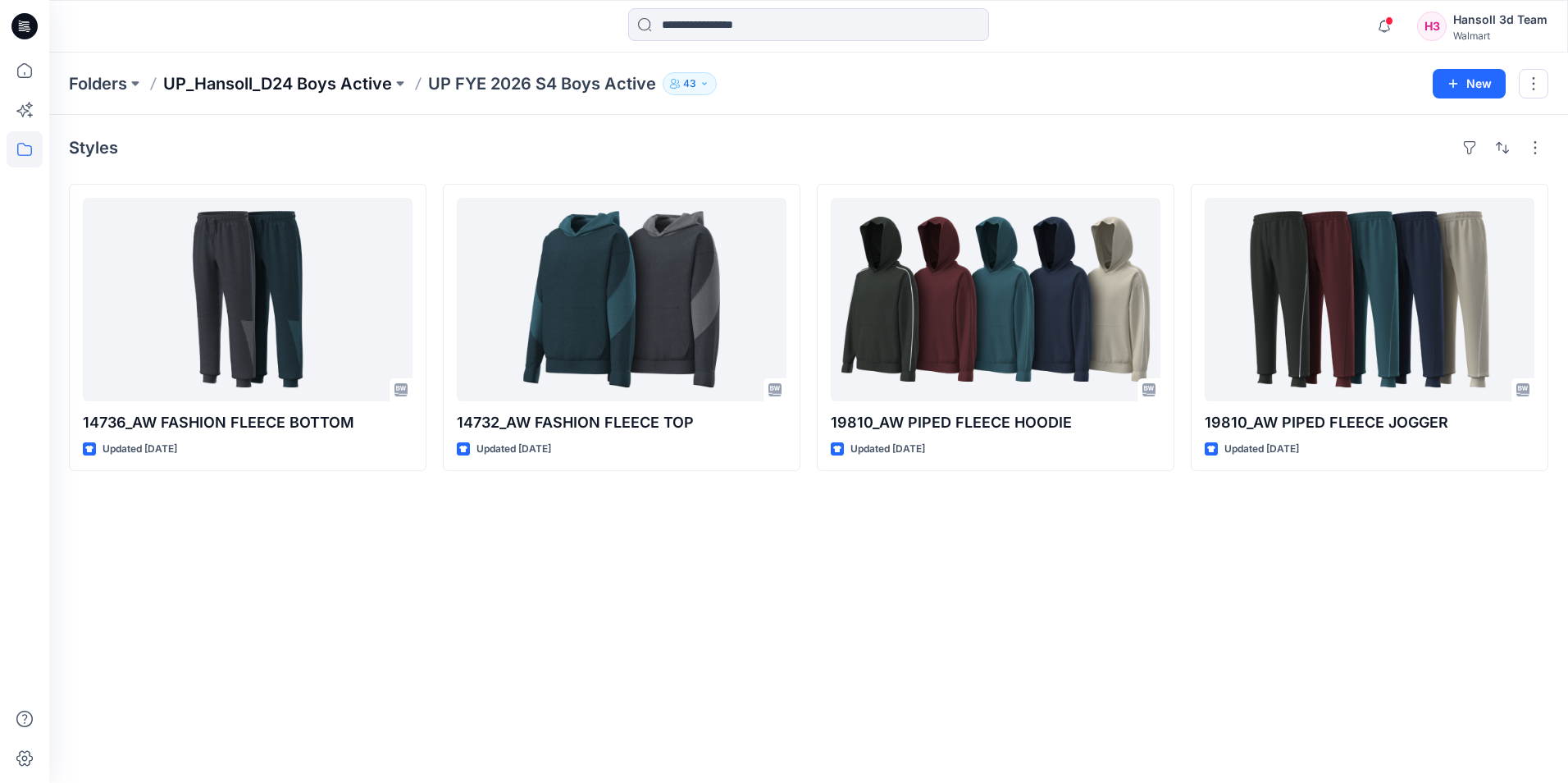
click at [267, 83] on p "UP_Hansoll_D24 Boys Active" at bounding box center [277, 84] width 229 height 23
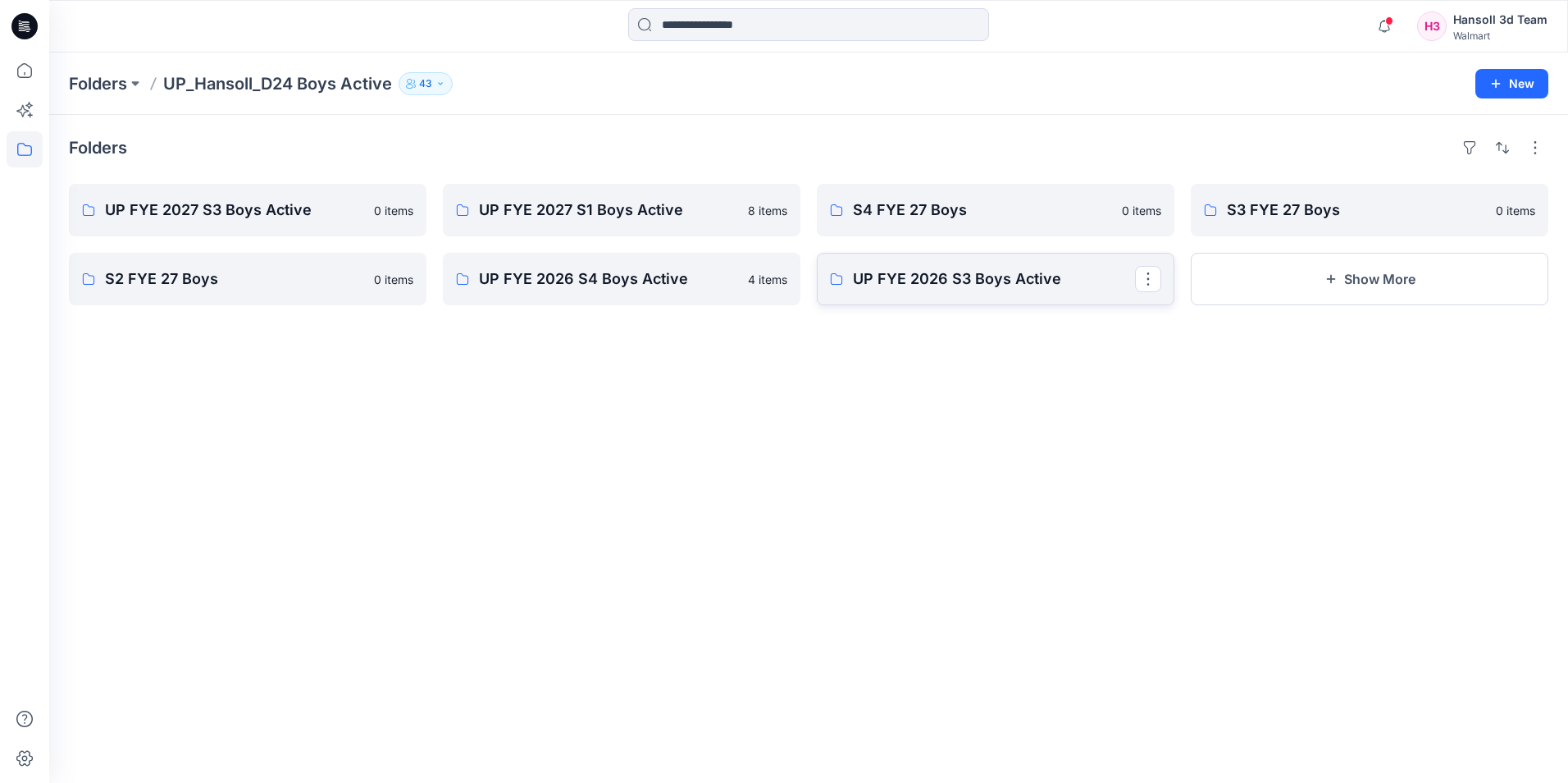
click at [989, 275] on p "UP FYE 2026 S3 Boys Active" at bounding box center [993, 279] width 282 height 23
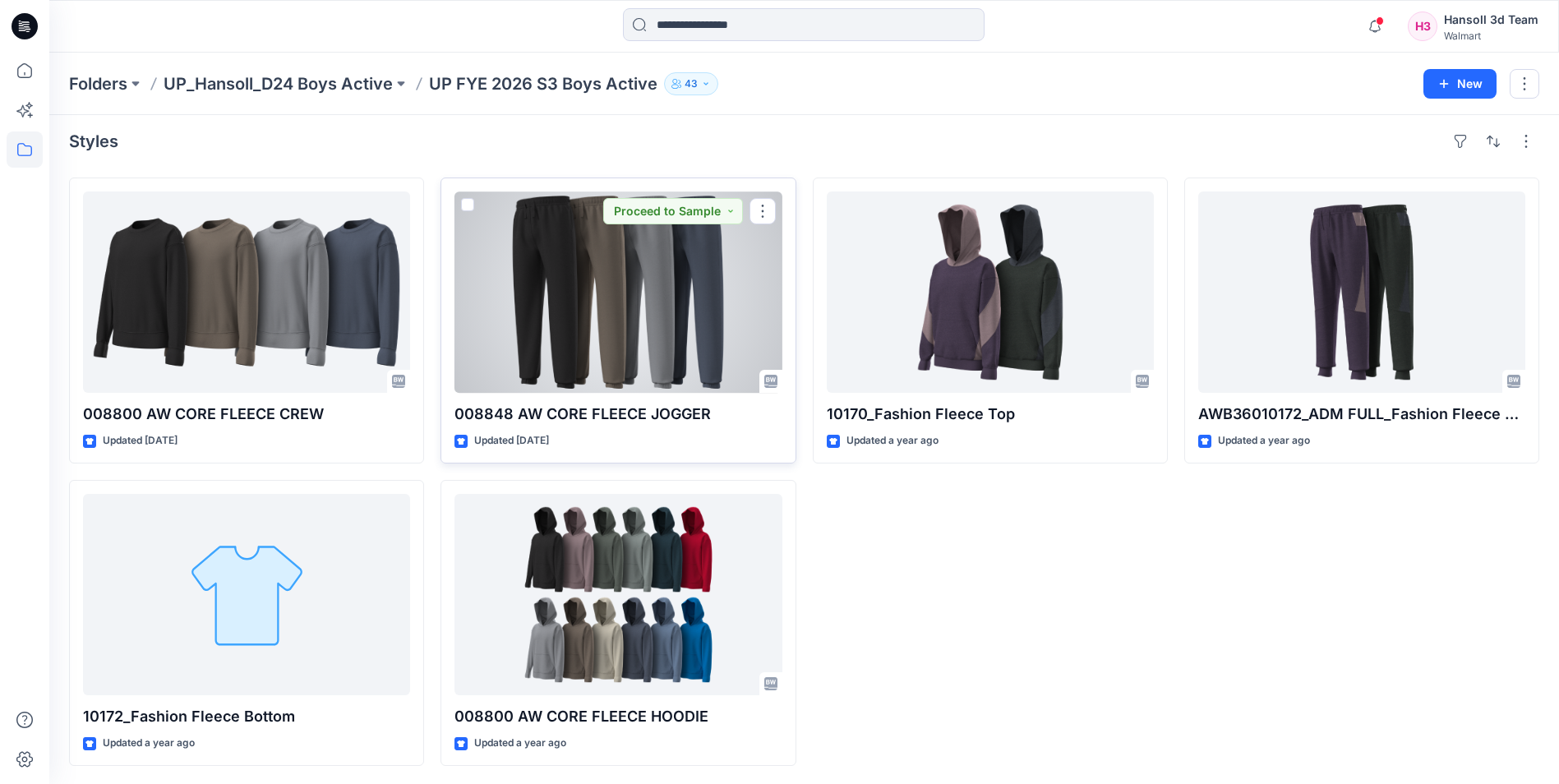
scroll to position [9, 0]
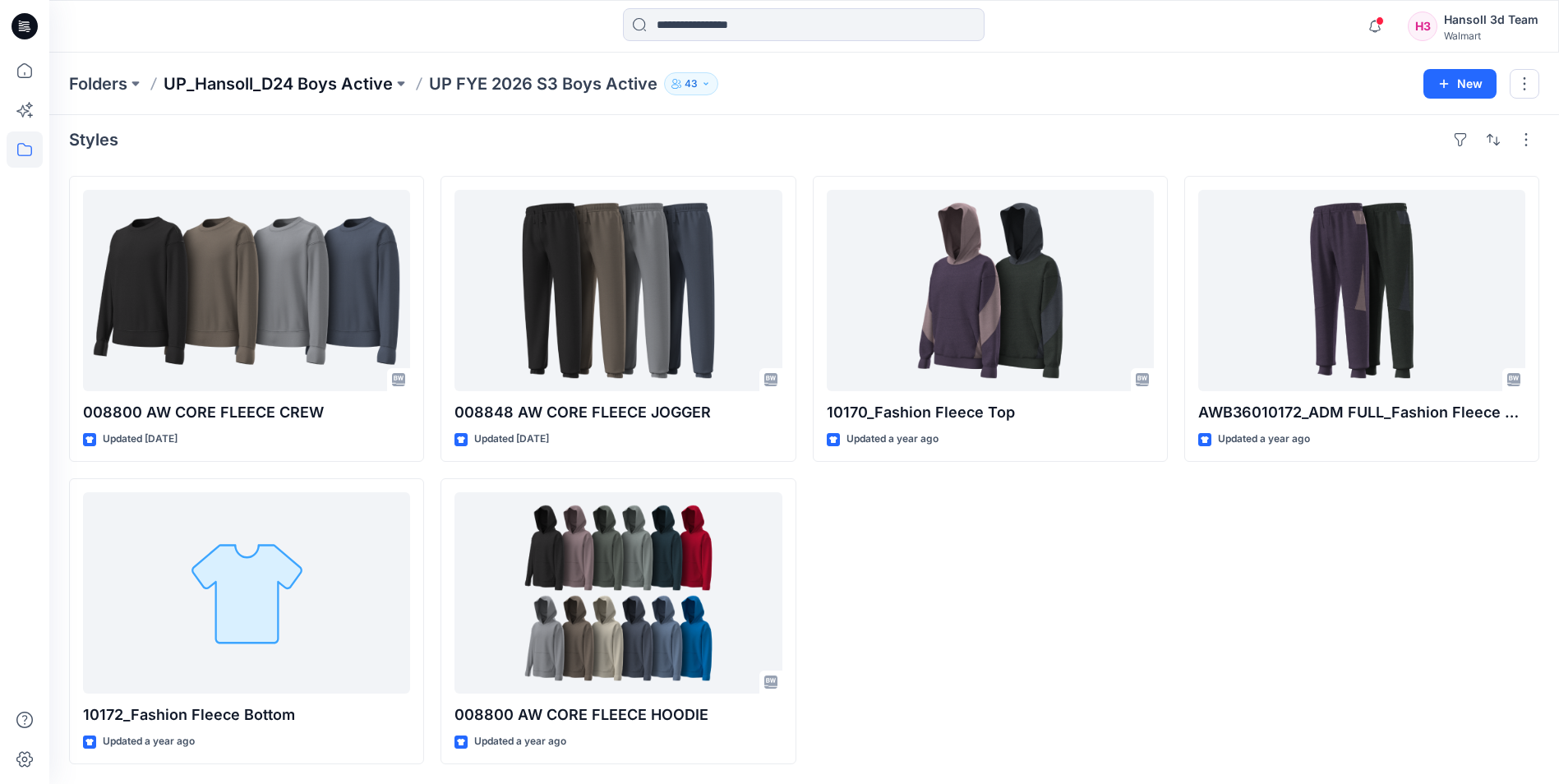
click at [354, 80] on p "UP_Hansoll_D24 Boys Active" at bounding box center [278, 84] width 229 height 23
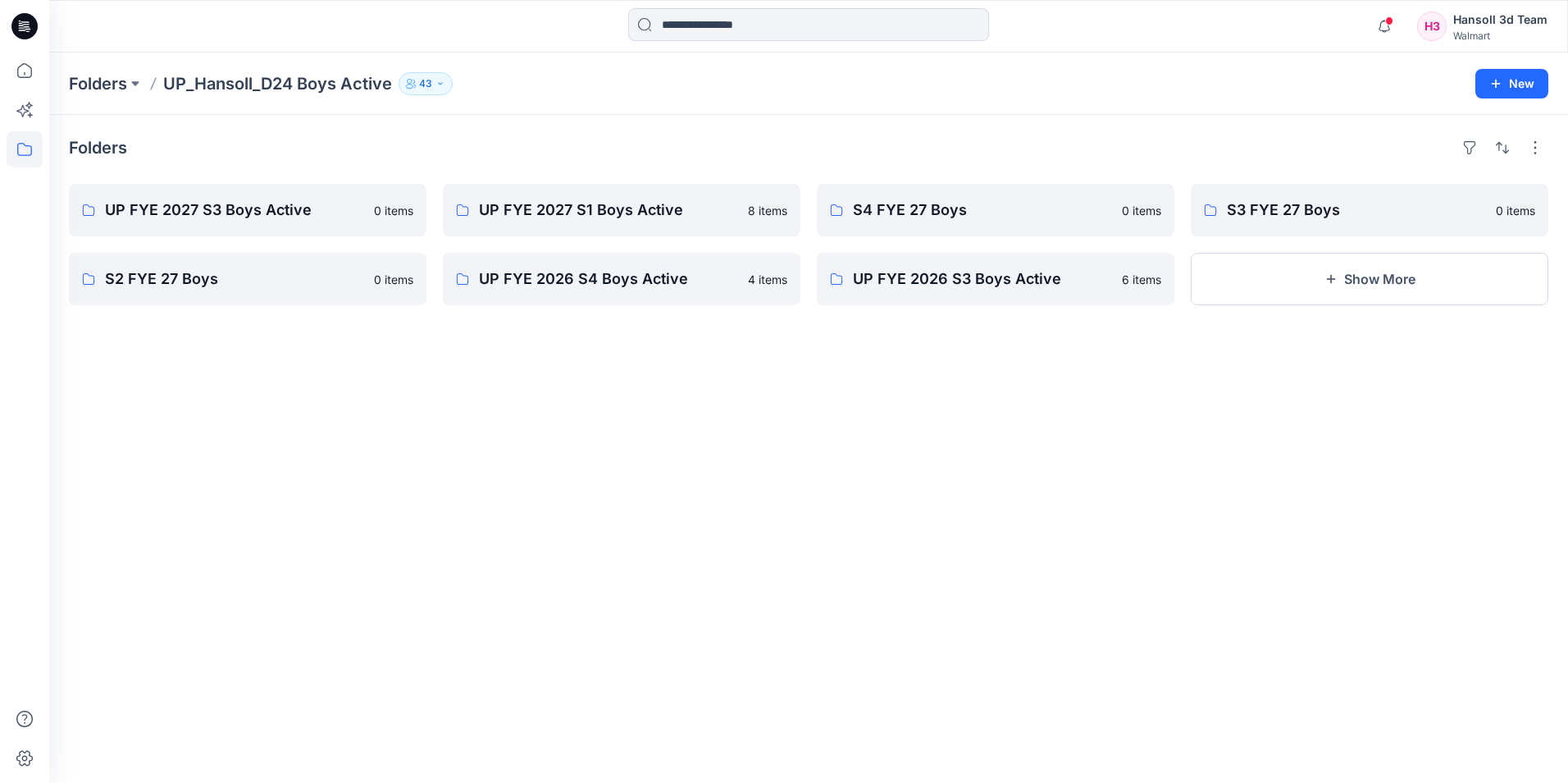
click at [1456, 505] on div "Folders UP FYE 2027 S3 Boys Active 0 items S2 FYE 27 Boys 0 items UP FYE 2027 S…" at bounding box center [808, 449] width 1519 height 668
